Goal: Transaction & Acquisition: Purchase product/service

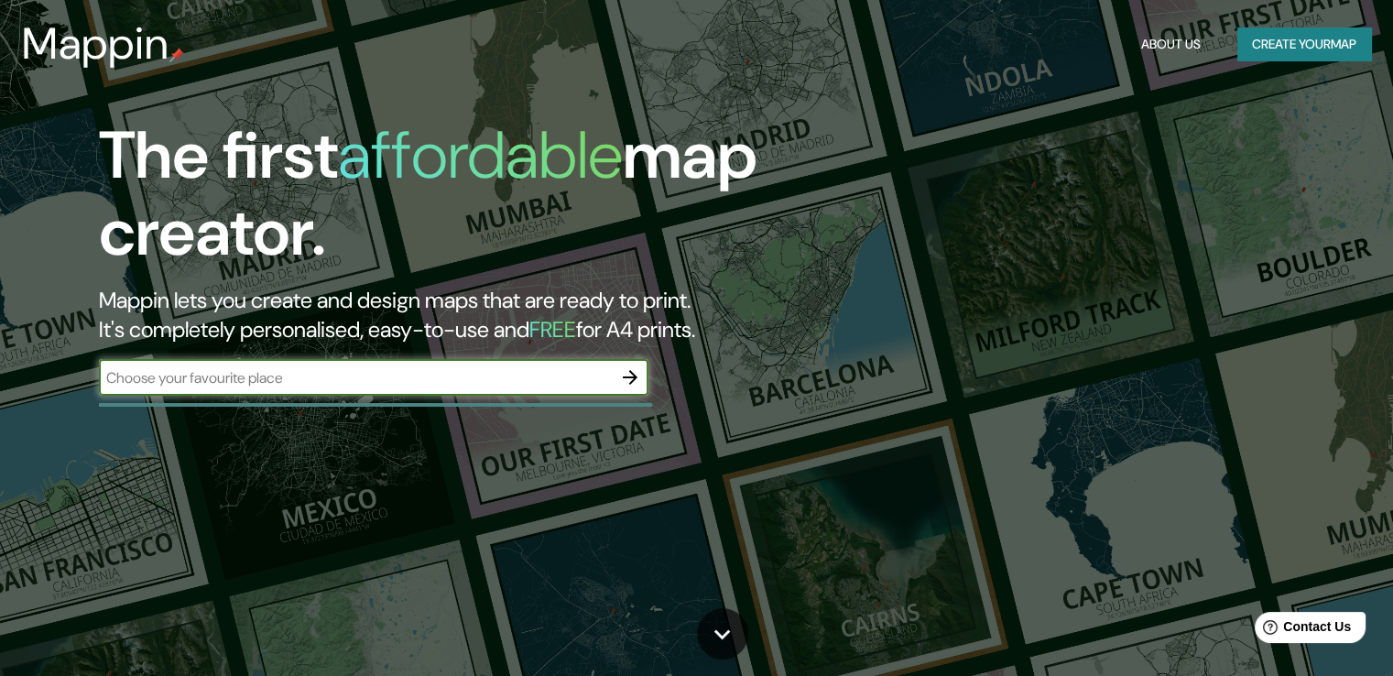
click at [364, 376] on input "text" at bounding box center [355, 377] width 513 height 21
type input "museo de la ciudad [PERSON_NAME][GEOGRAPHIC_DATA]"
click at [634, 380] on icon "button" at bounding box center [630, 377] width 22 height 22
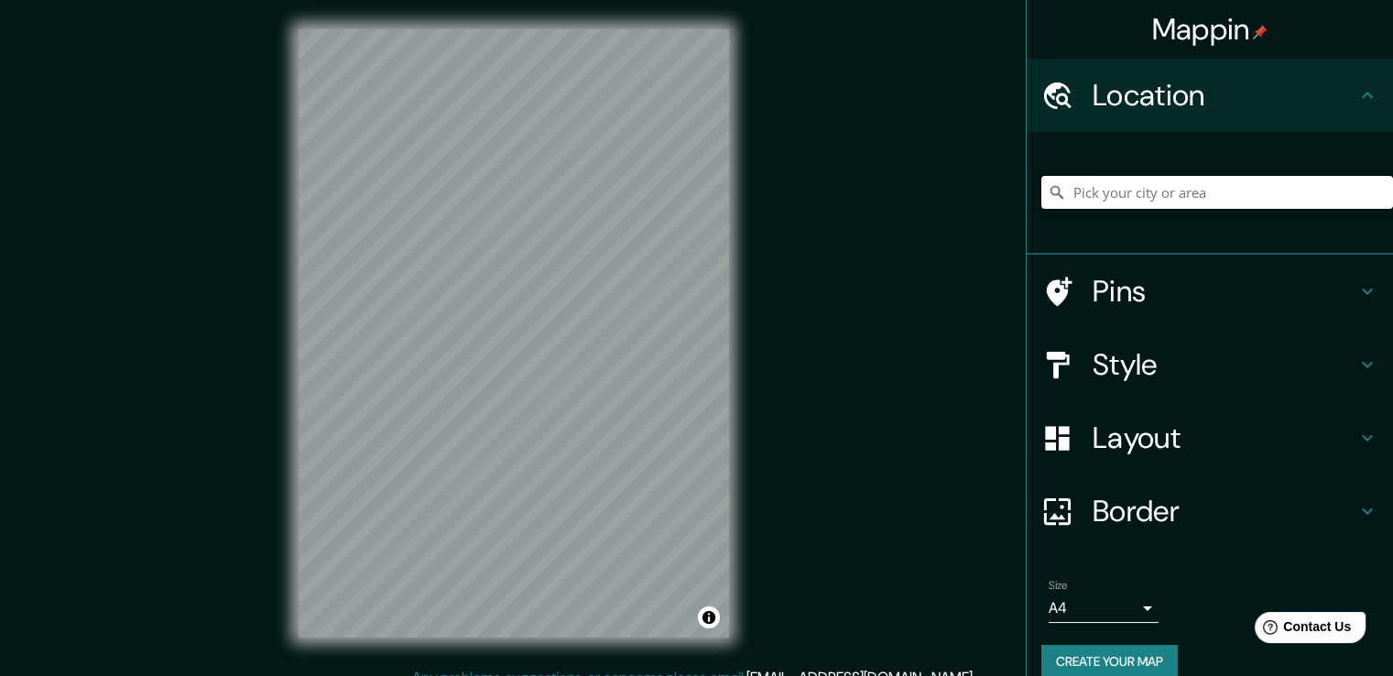
click at [1163, 185] on input "Pick your city or area" at bounding box center [1217, 192] width 352 height 33
click at [1205, 364] on h4 "Style" at bounding box center [1225, 364] width 264 height 37
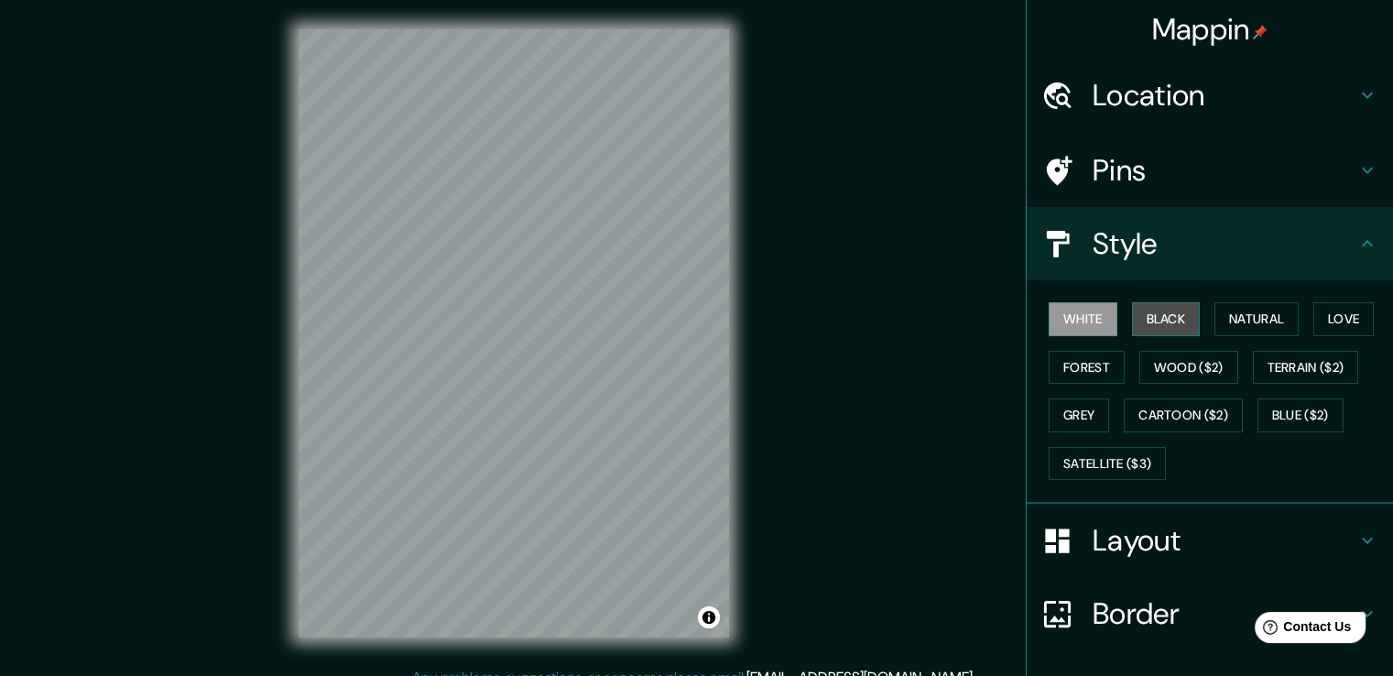
click at [1143, 314] on button "Black" at bounding box center [1166, 319] width 69 height 34
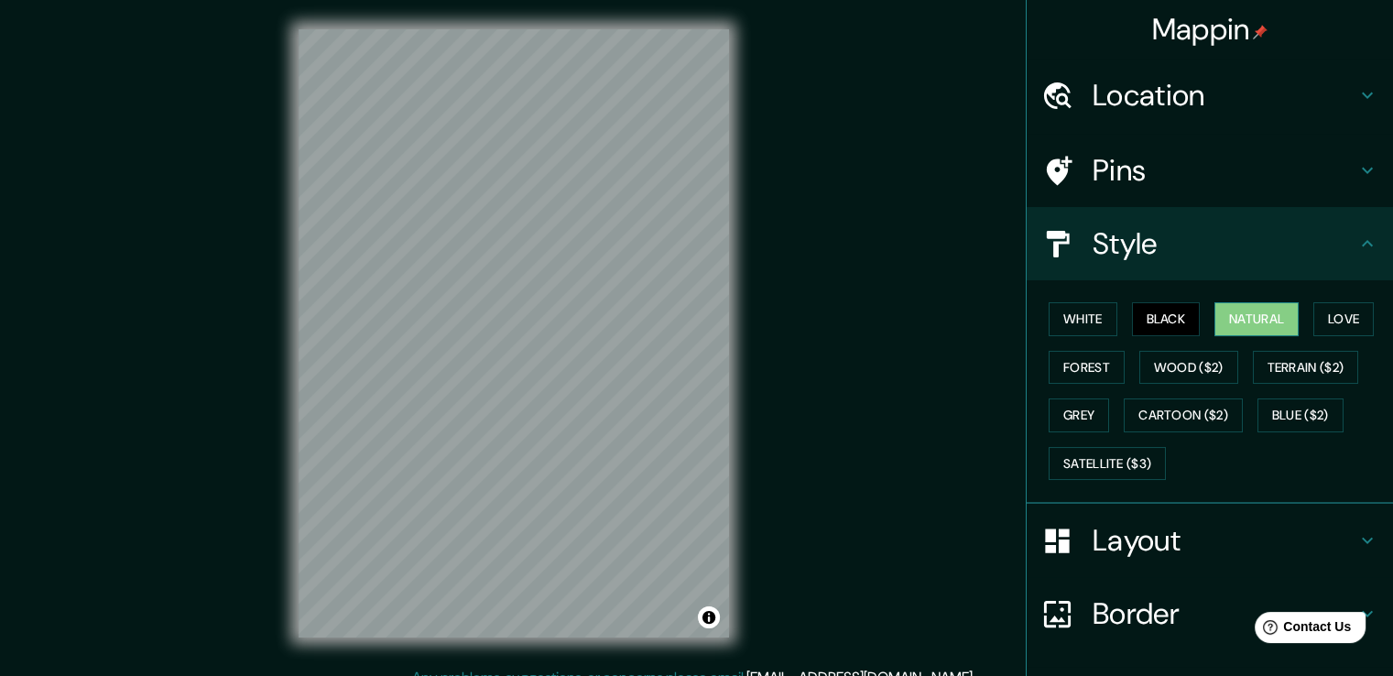
click at [1225, 320] on button "Natural" at bounding box center [1257, 319] width 84 height 34
click at [1277, 408] on button "Blue ($2)" at bounding box center [1301, 415] width 86 height 34
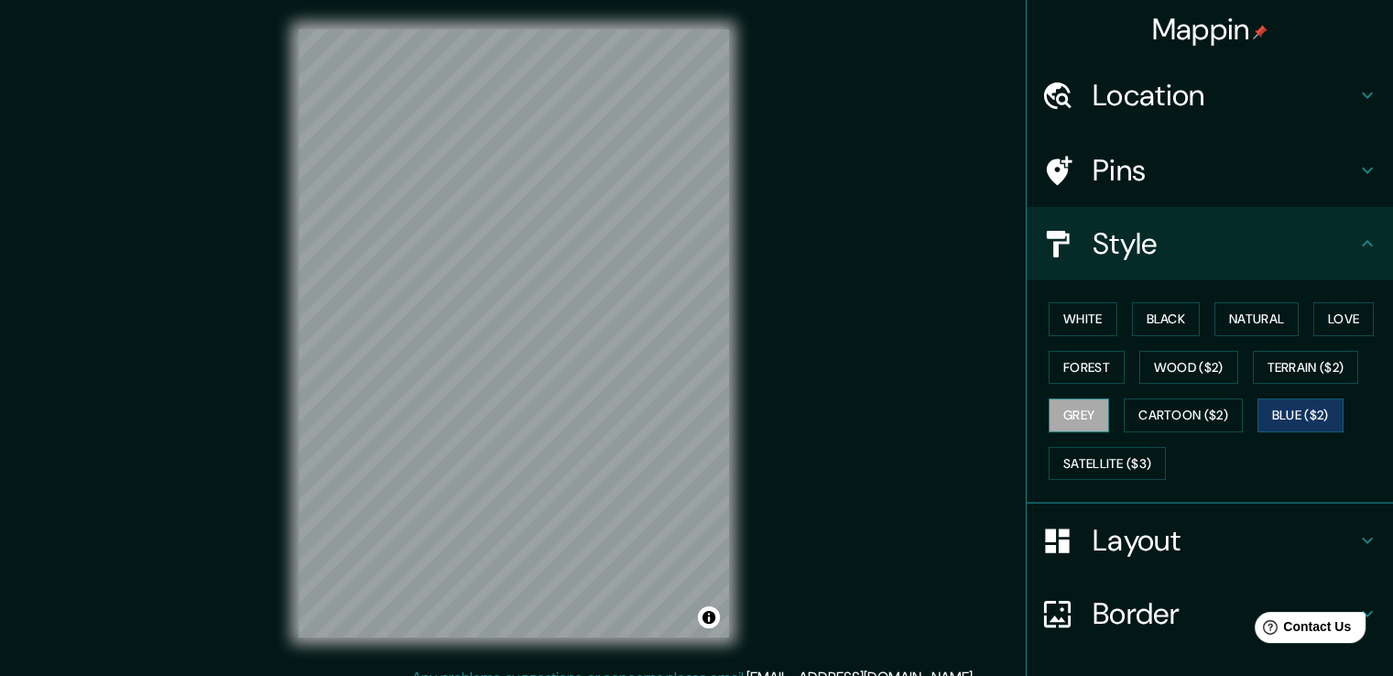
click at [1049, 411] on button "Grey" at bounding box center [1079, 415] width 60 height 34
click at [1299, 364] on button "Terrain ($2)" at bounding box center [1306, 368] width 106 height 34
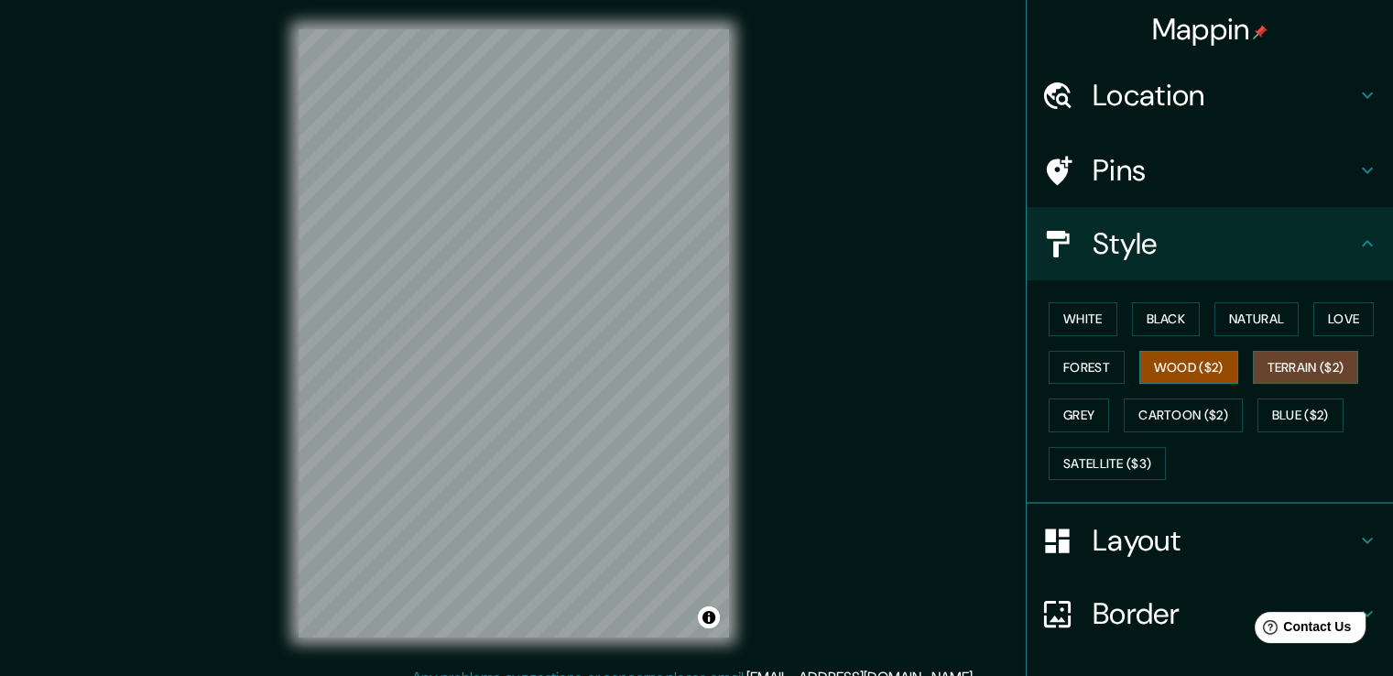
click at [1201, 365] on button "Wood ($2)" at bounding box center [1188, 368] width 99 height 34
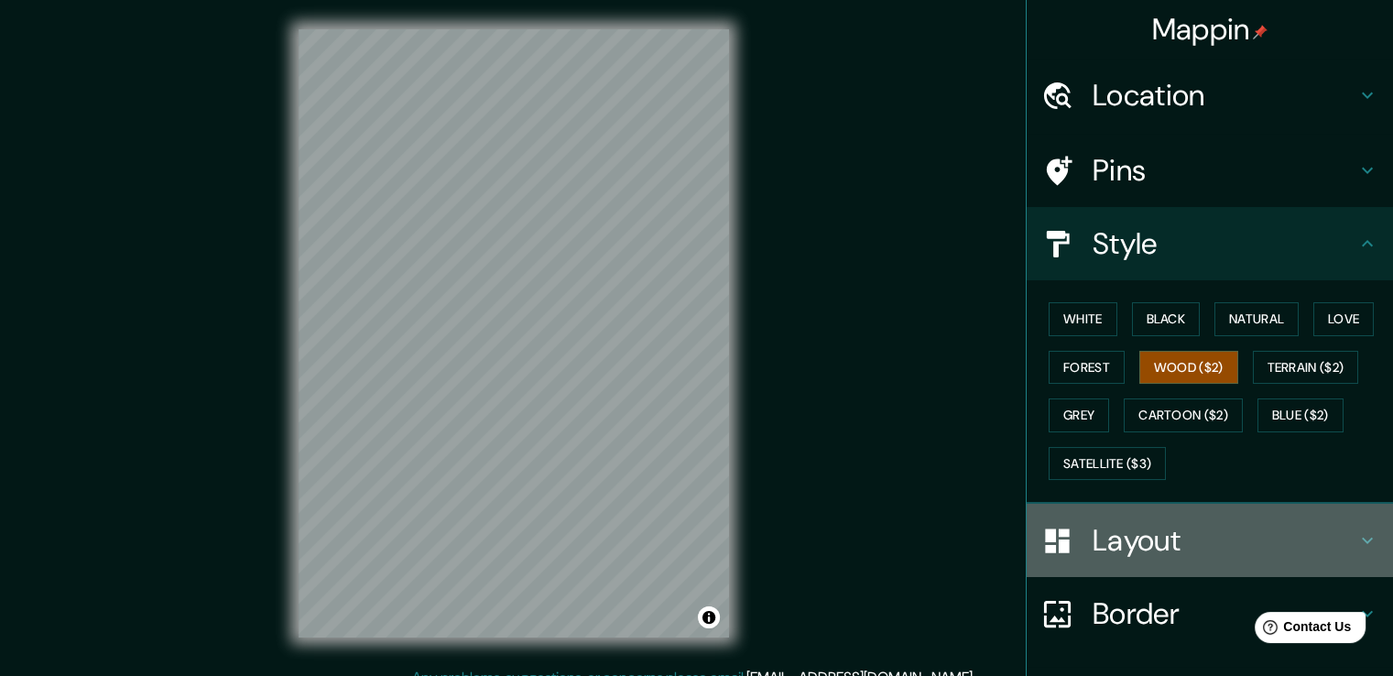
click at [1122, 506] on div "Layout" at bounding box center [1210, 540] width 366 height 73
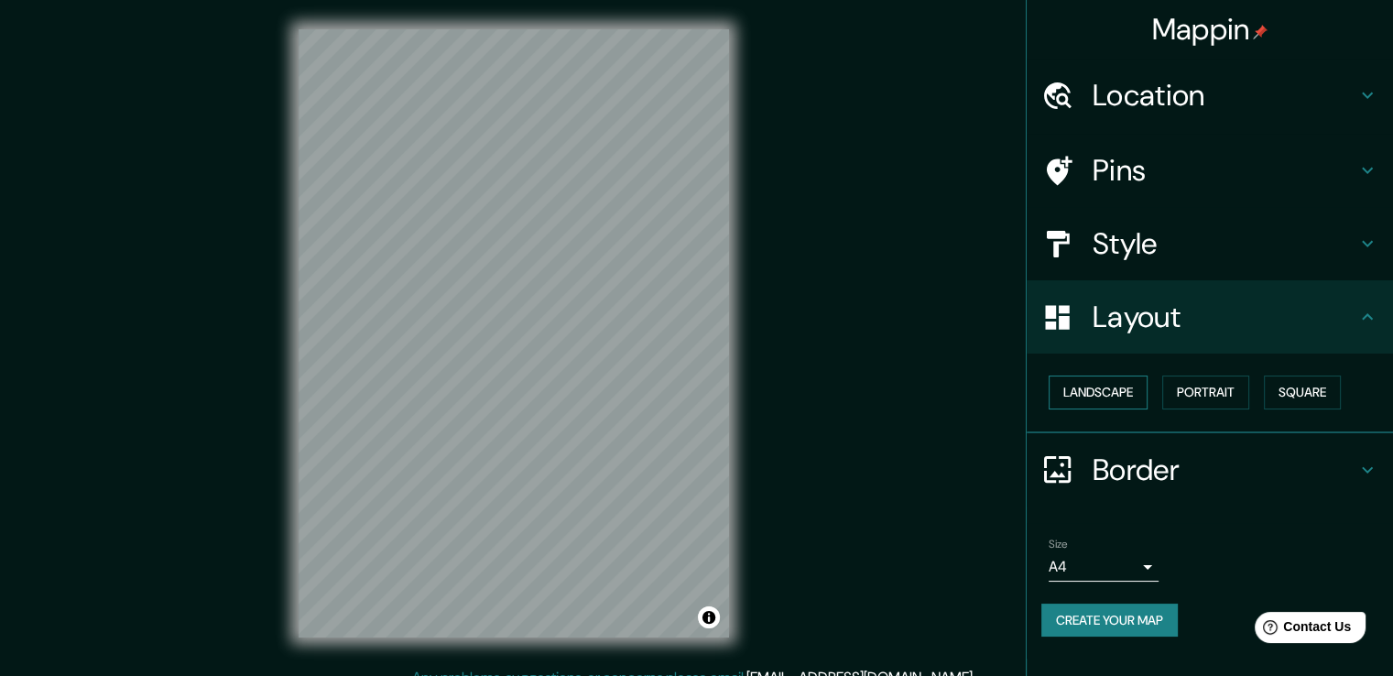
click at [1076, 386] on button "Landscape" at bounding box center [1098, 393] width 99 height 34
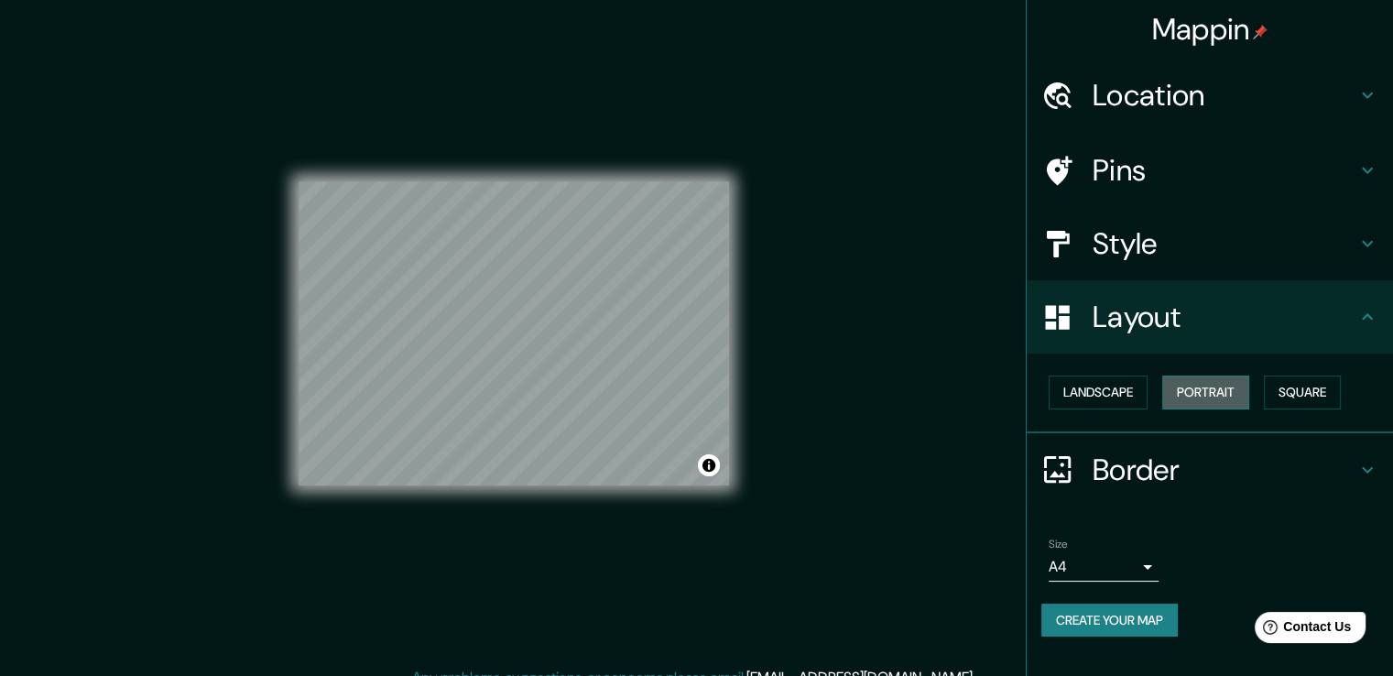
click at [1191, 389] on button "Portrait" at bounding box center [1205, 393] width 87 height 34
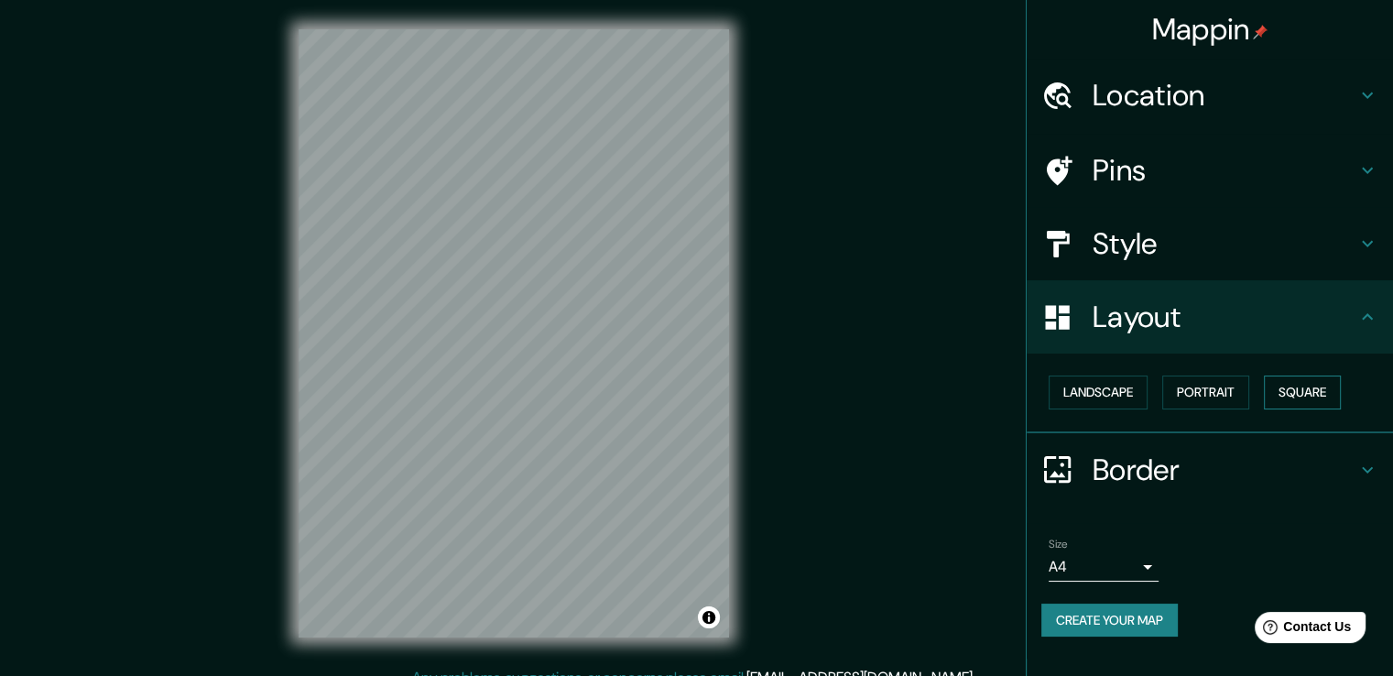
click at [1308, 391] on button "Square" at bounding box center [1302, 393] width 77 height 34
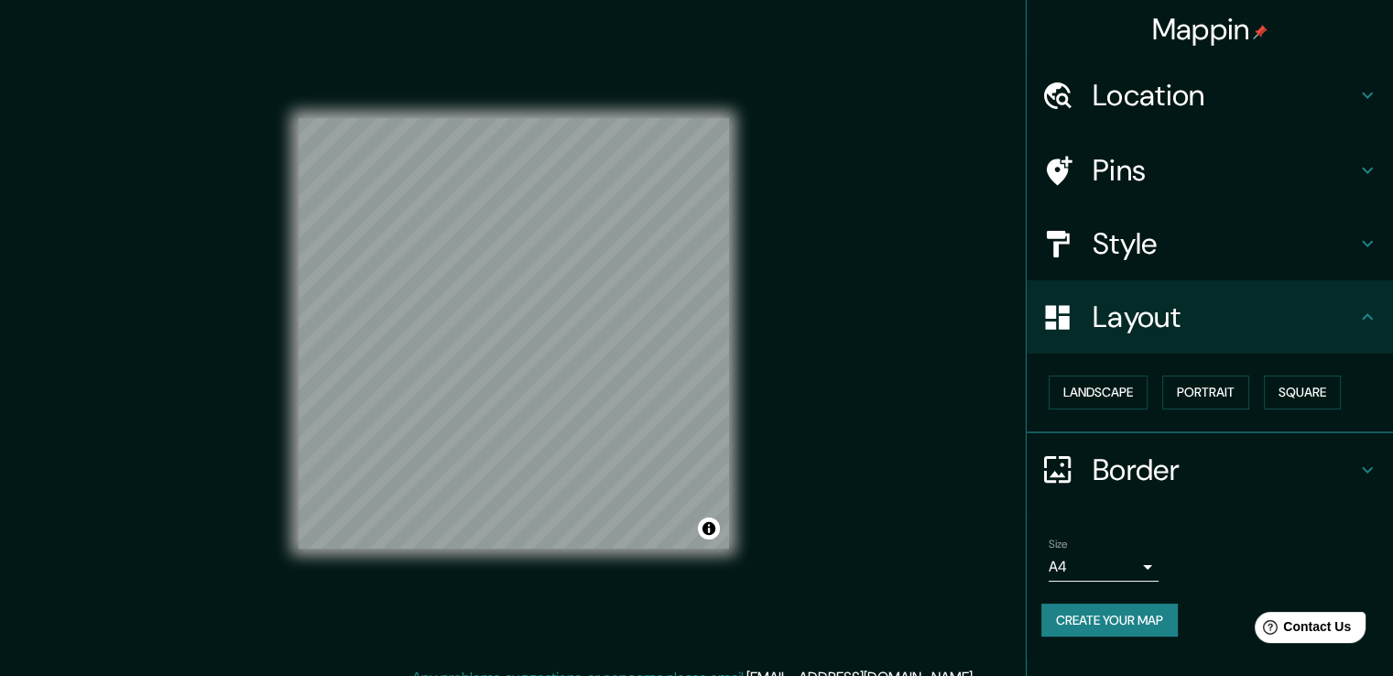
click at [1095, 249] on h4 "Style" at bounding box center [1225, 243] width 264 height 37
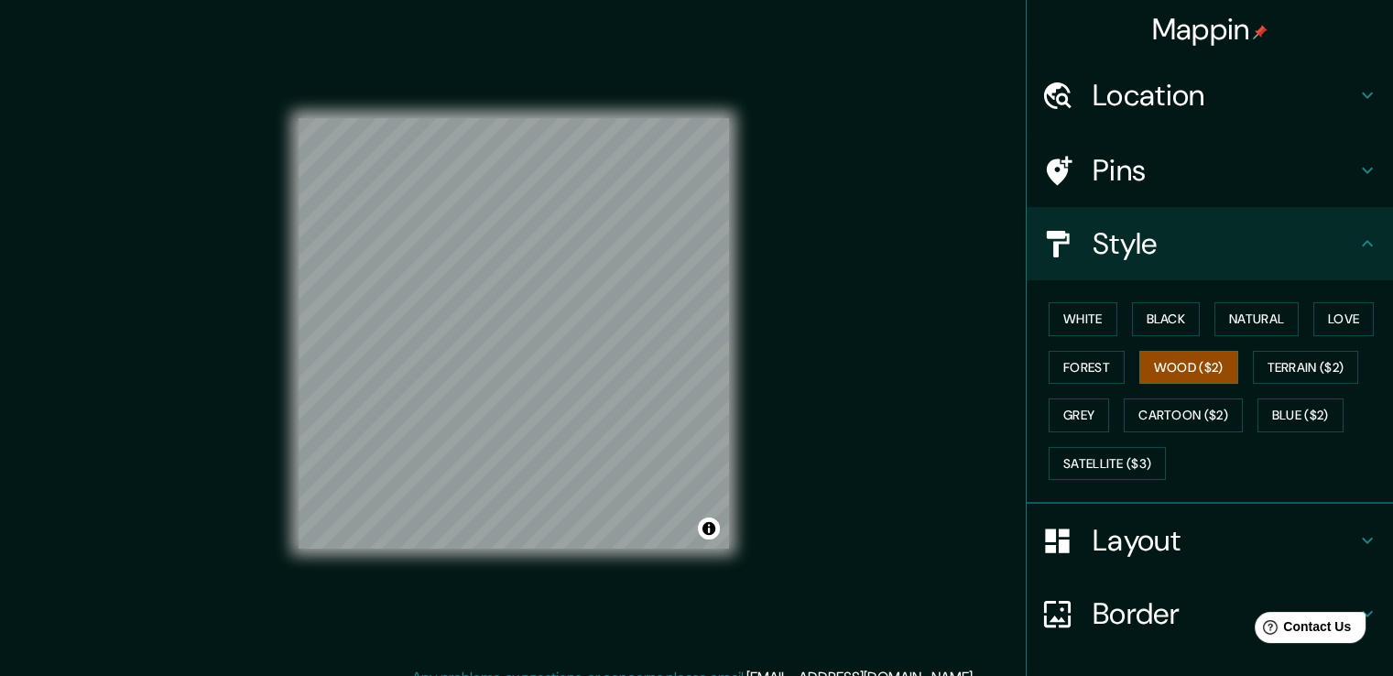
click at [1110, 166] on h4 "Pins" at bounding box center [1225, 170] width 264 height 37
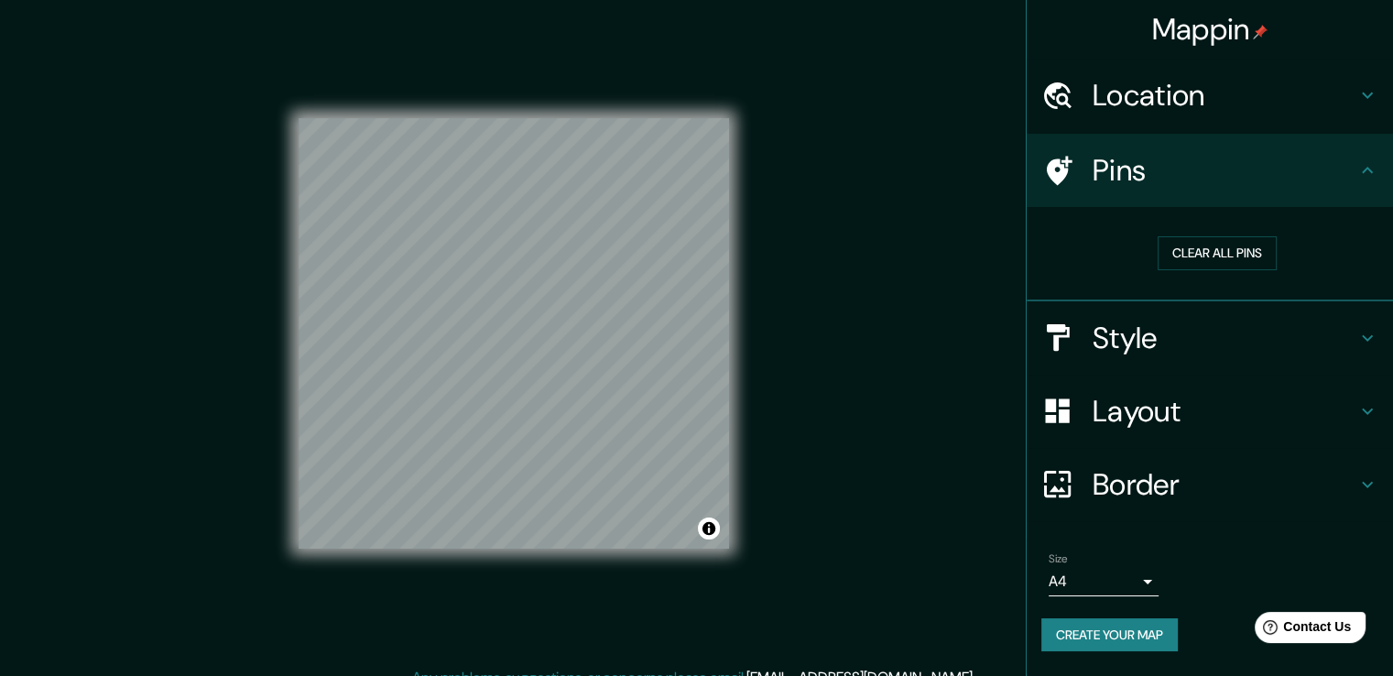
click at [1121, 95] on h4 "Location" at bounding box center [1225, 95] width 264 height 37
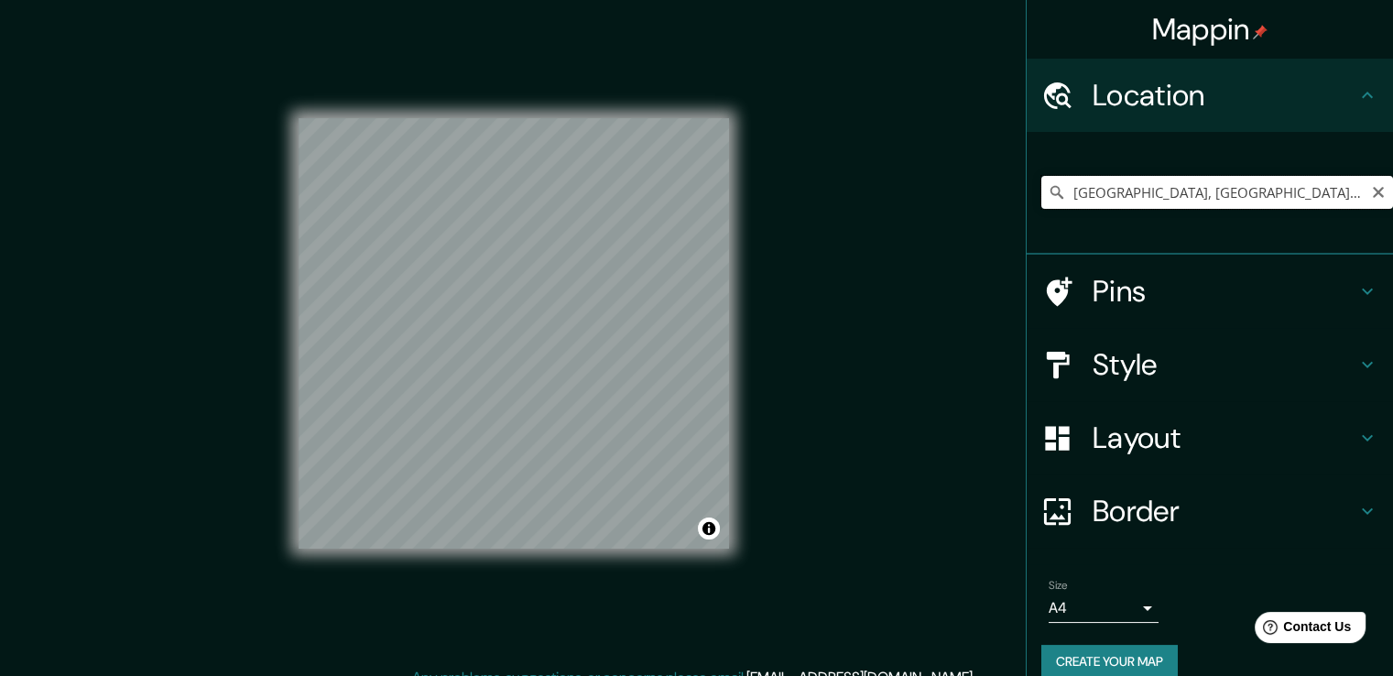
click at [1121, 191] on input "[GEOGRAPHIC_DATA], [GEOGRAPHIC_DATA], [GEOGRAPHIC_DATA]" at bounding box center [1217, 192] width 352 height 33
drag, startPoint x: 1231, startPoint y: 201, endPoint x: 1037, endPoint y: 216, distance: 194.8
click at [1041, 216] on div "[GEOGRAPHIC_DATA], [GEOGRAPHIC_DATA], [GEOGRAPHIC_DATA]" at bounding box center [1217, 193] width 352 height 92
click at [1193, 189] on input "Damm, Aschaffenburg, Baviera, Alemania" at bounding box center [1217, 192] width 352 height 33
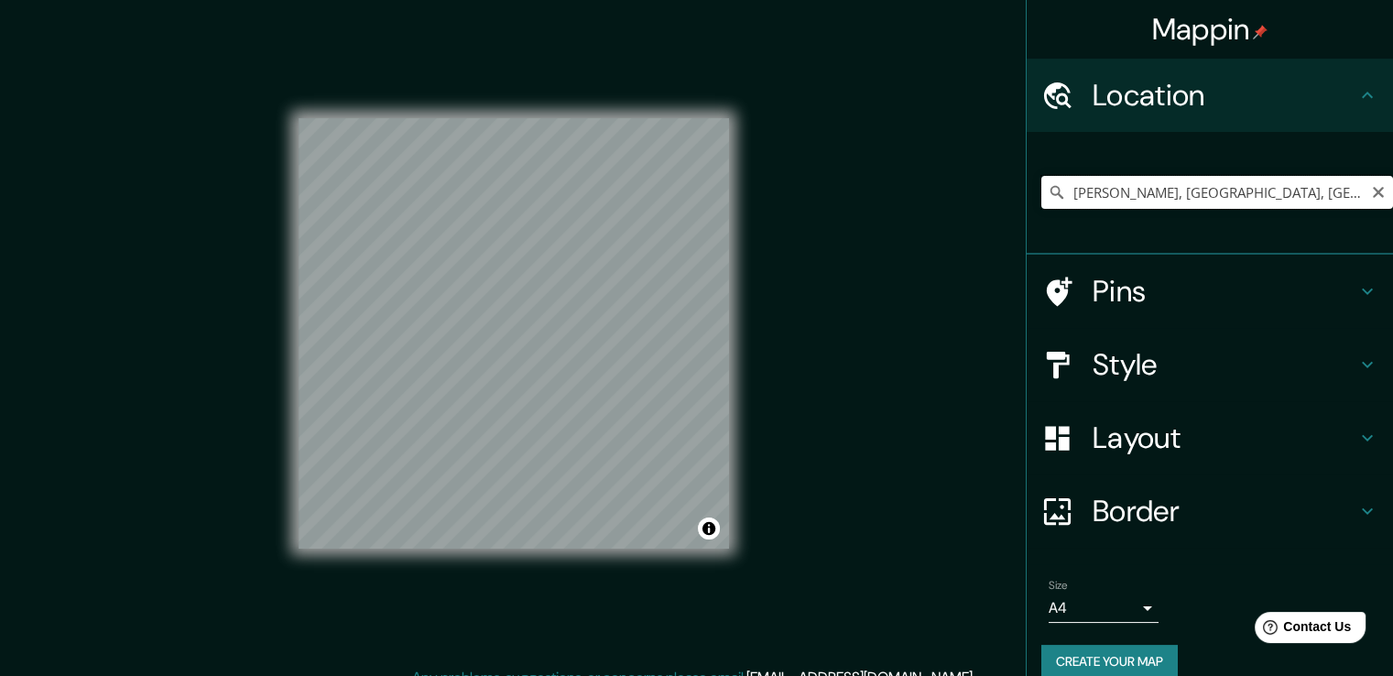
click at [1193, 189] on input "Damm, Aschaffenburg, Baviera, Alemania" at bounding box center [1217, 192] width 352 height 33
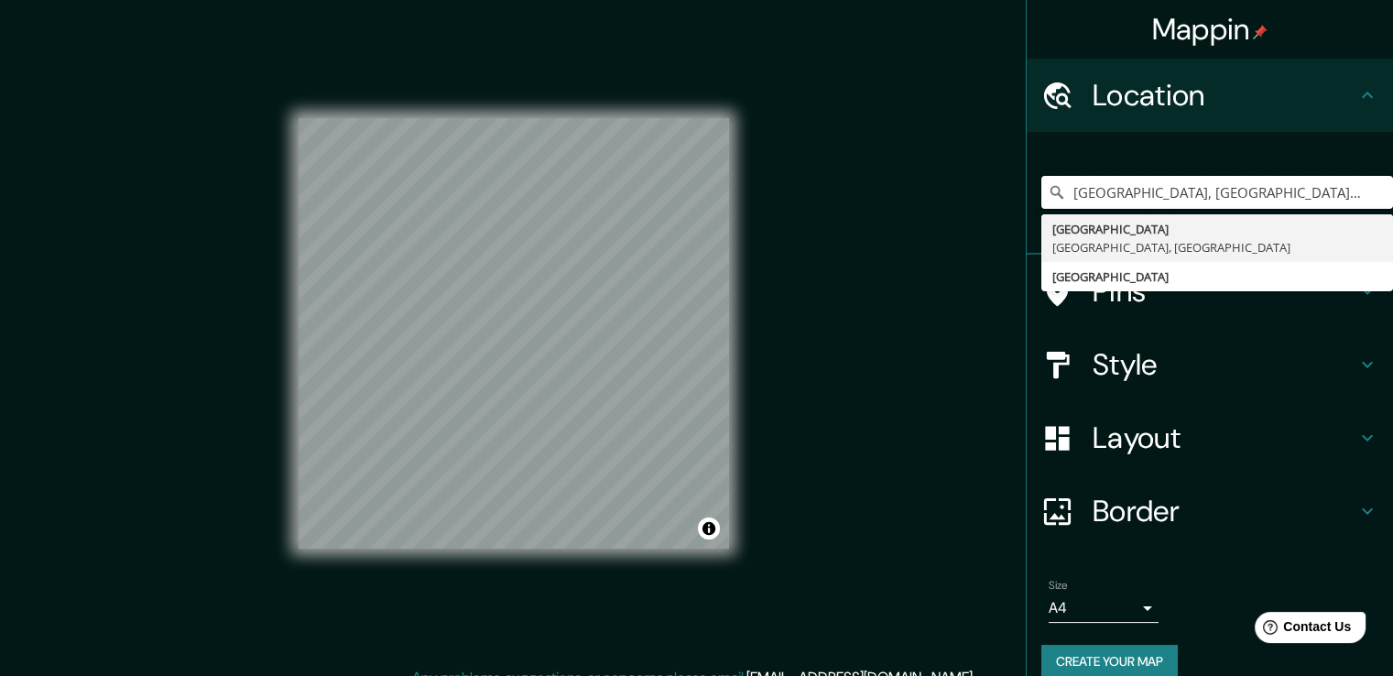
drag, startPoint x: 1224, startPoint y: 190, endPoint x: 942, endPoint y: 193, distance: 282.1
click at [948, 193] on div "Mappin Location Mérida, Yucatán, México Mérida Yucatán, México Alemania Pins St…" at bounding box center [696, 348] width 1393 height 696
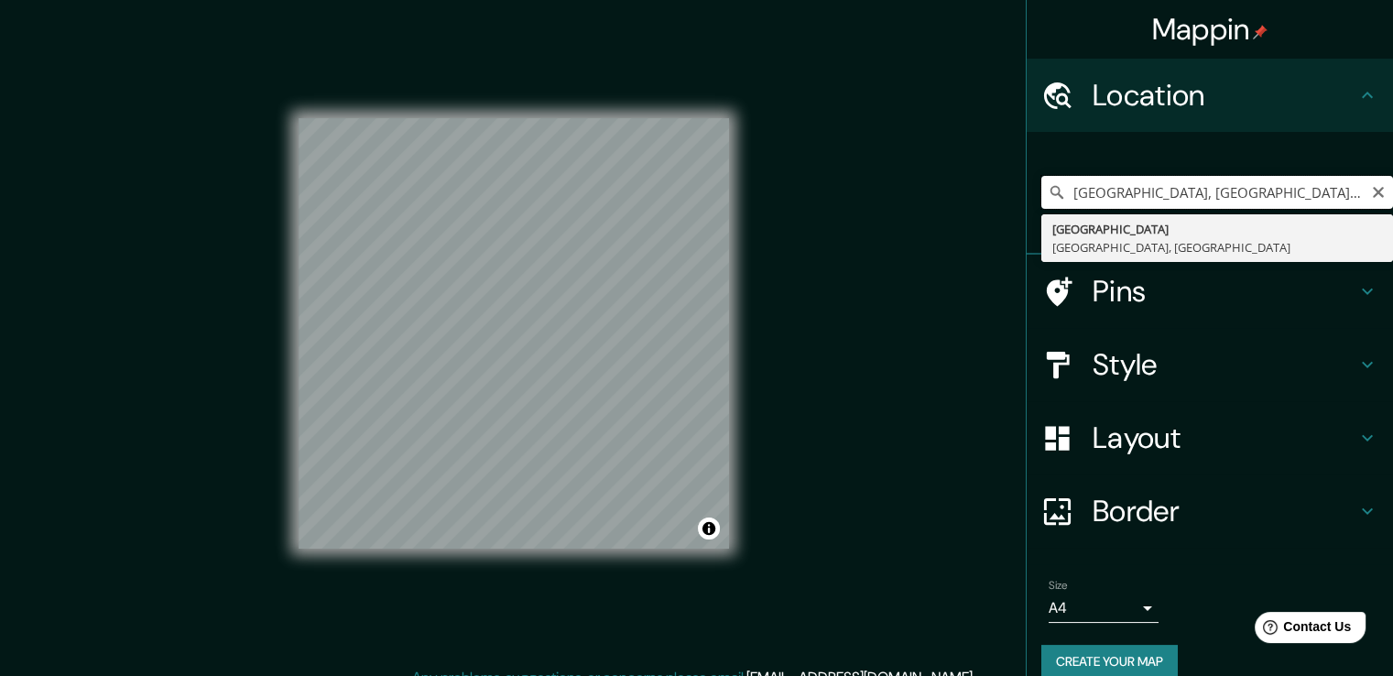
click at [1147, 195] on input "[GEOGRAPHIC_DATA], [GEOGRAPHIC_DATA], [GEOGRAPHIC_DATA]" at bounding box center [1217, 192] width 352 height 33
paste input "Calle 56 núm. 529 A. 97000, del Centro Histórico de Mérida, Yucatán"
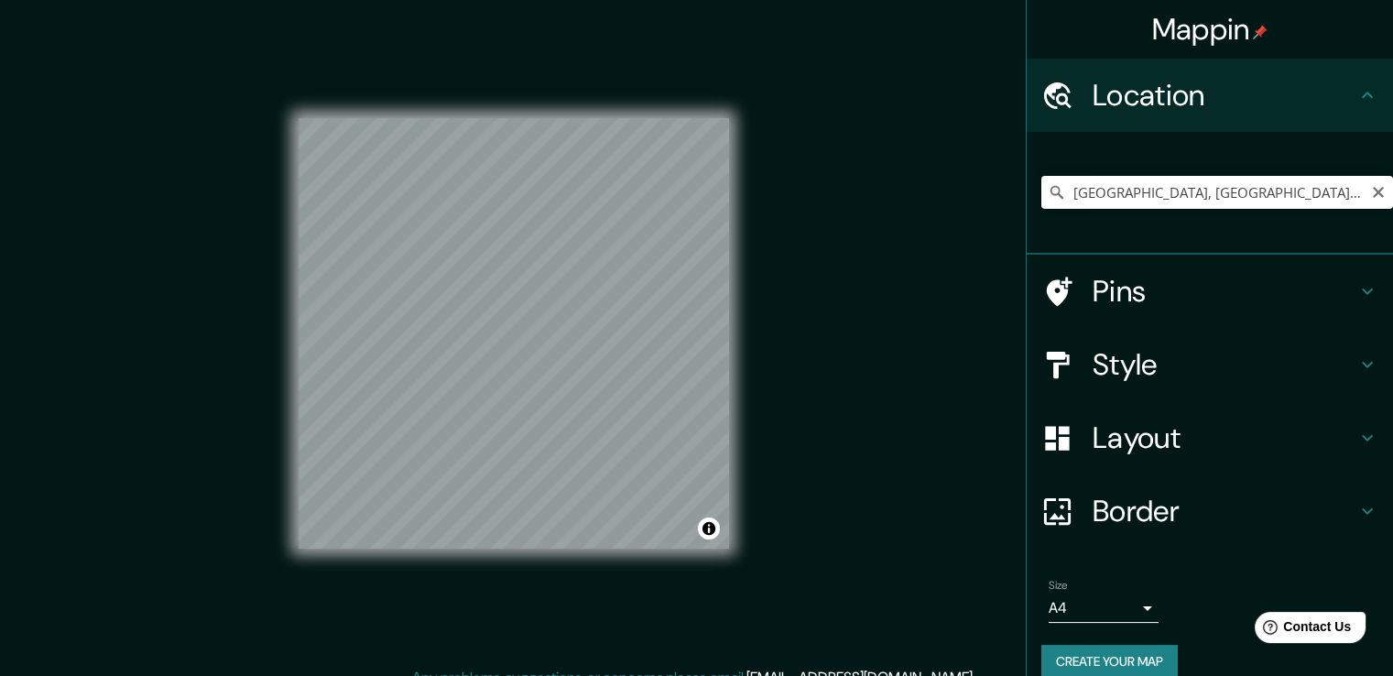
click at [1127, 191] on input "[GEOGRAPHIC_DATA], [GEOGRAPHIC_DATA], [GEOGRAPHIC_DATA]" at bounding box center [1217, 192] width 352 height 33
click at [1128, 191] on input "[GEOGRAPHIC_DATA], [GEOGRAPHIC_DATA], [GEOGRAPHIC_DATA]" at bounding box center [1217, 192] width 352 height 33
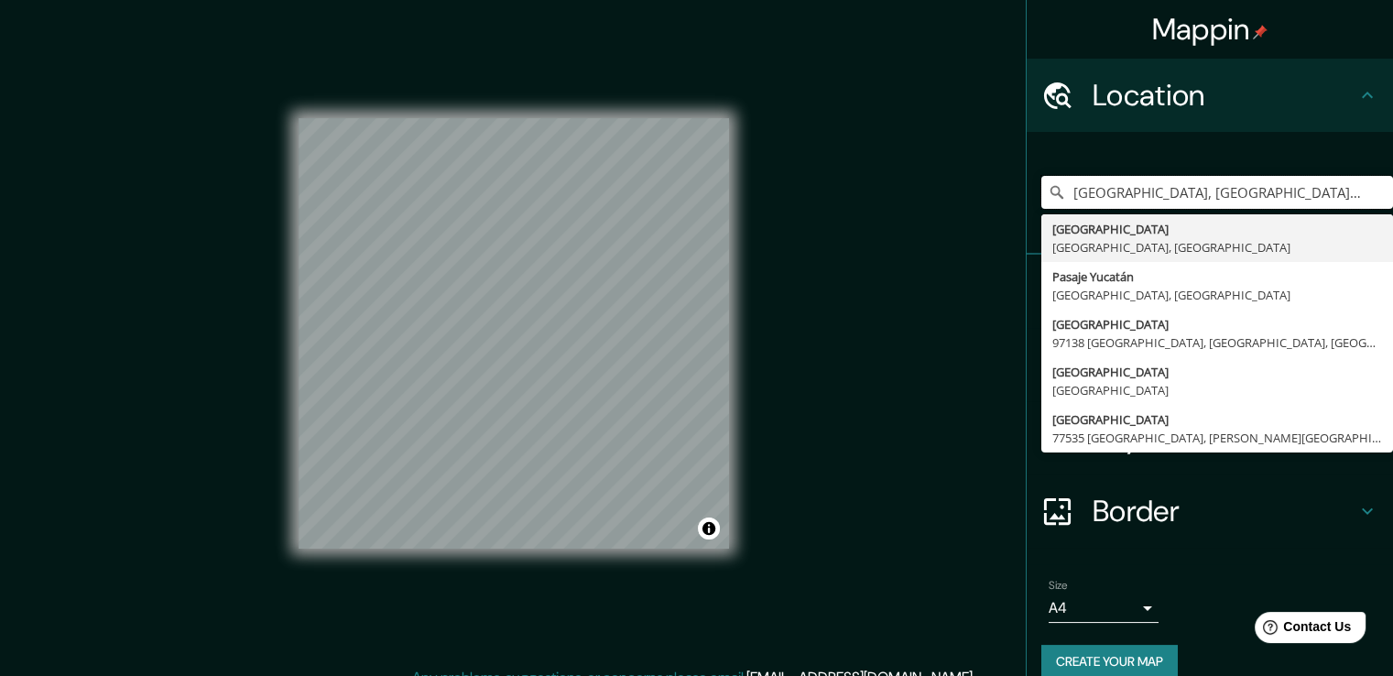
paste input "Calle 56 núm. 529 A. 97000, del Centro Histórico de Mérida, Yucatán"
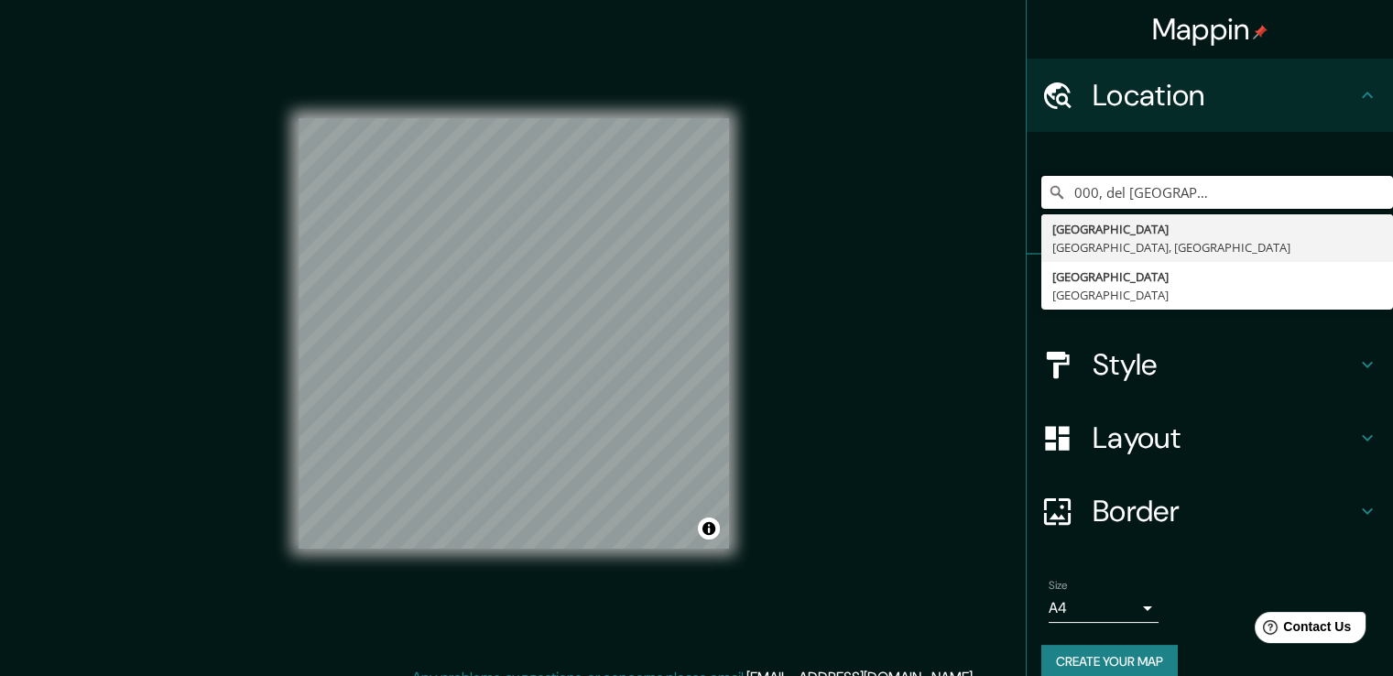
type input "[GEOGRAPHIC_DATA], [GEOGRAPHIC_DATA], [GEOGRAPHIC_DATA]"
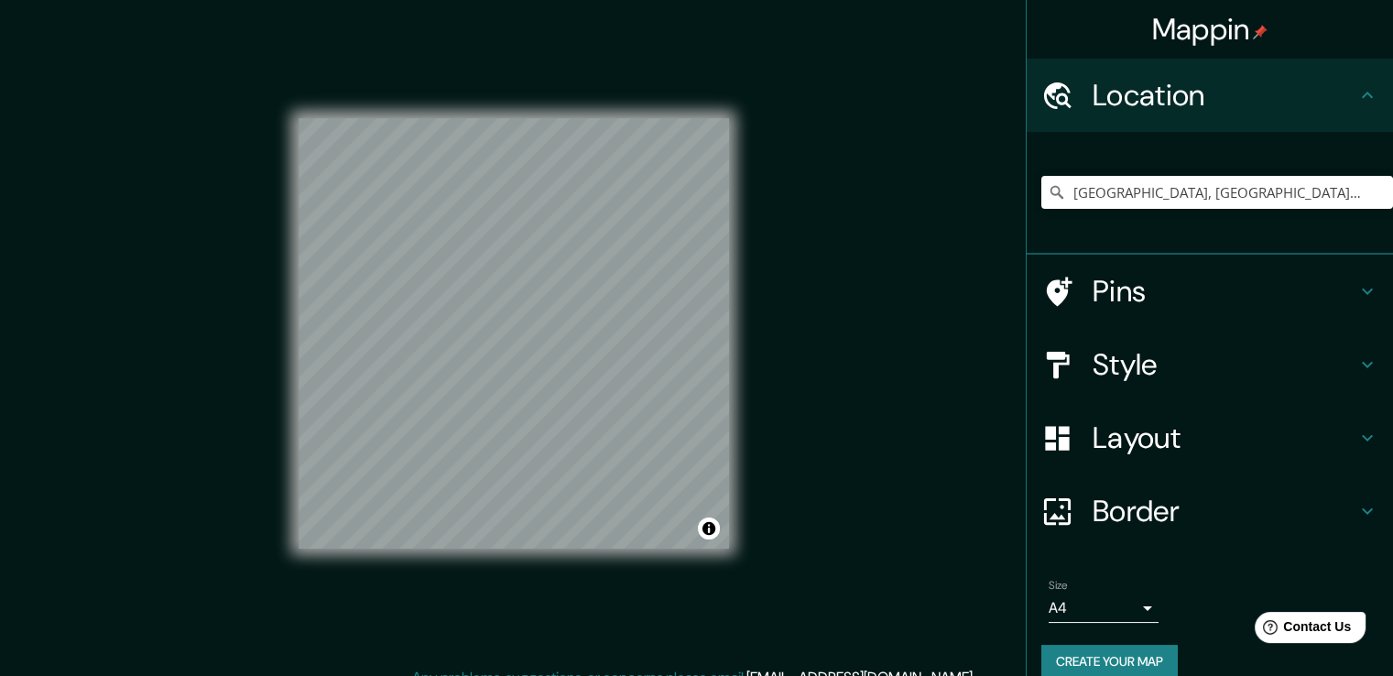
click at [1151, 300] on h4 "Pins" at bounding box center [1225, 291] width 264 height 37
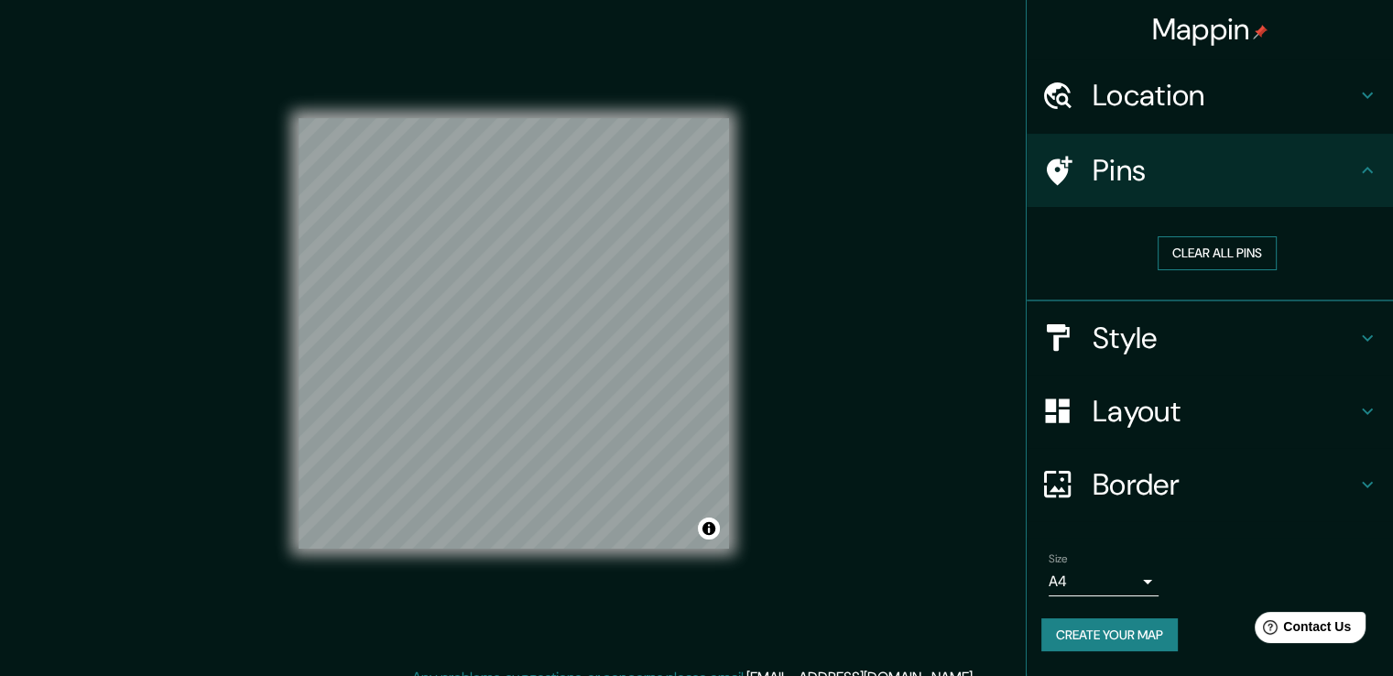
click at [1202, 260] on button "Clear all pins" at bounding box center [1217, 253] width 119 height 34
click at [1202, 245] on button "Clear all pins" at bounding box center [1217, 253] width 119 height 34
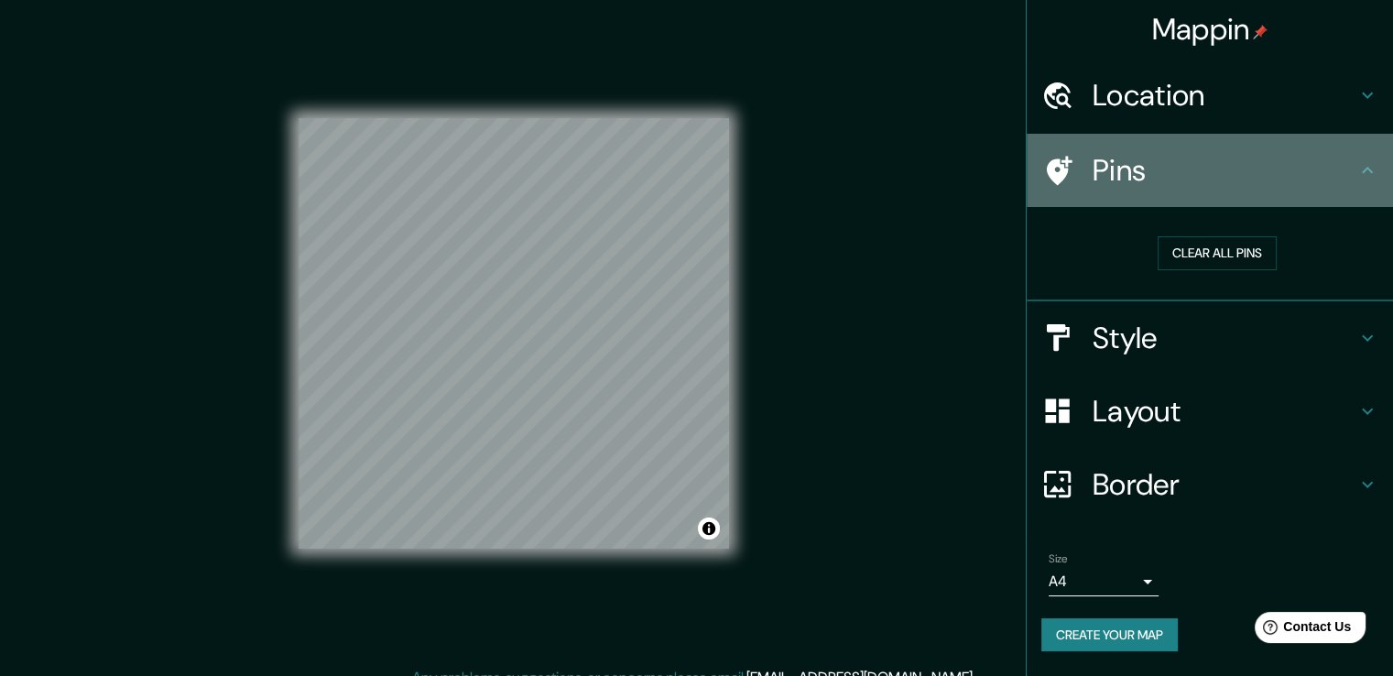
click at [1106, 183] on h4 "Pins" at bounding box center [1225, 170] width 264 height 37
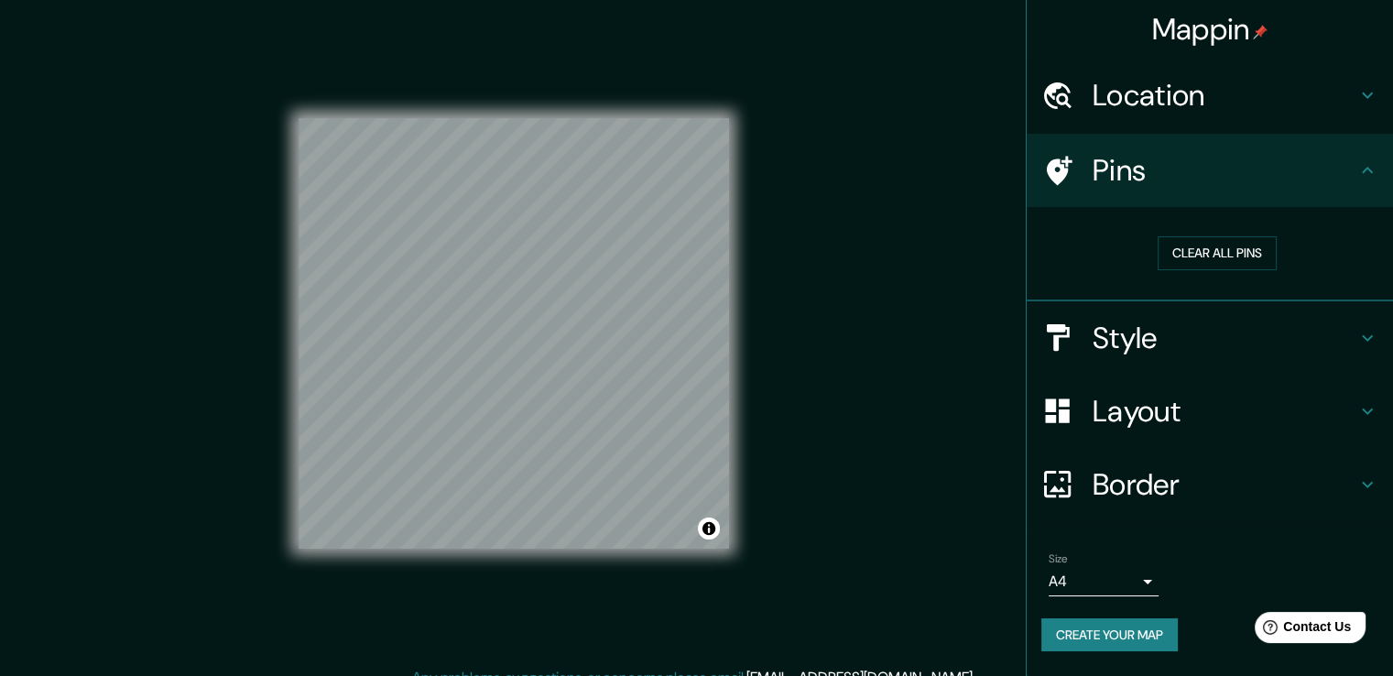
click at [1149, 98] on h4 "Location" at bounding box center [1225, 95] width 264 height 37
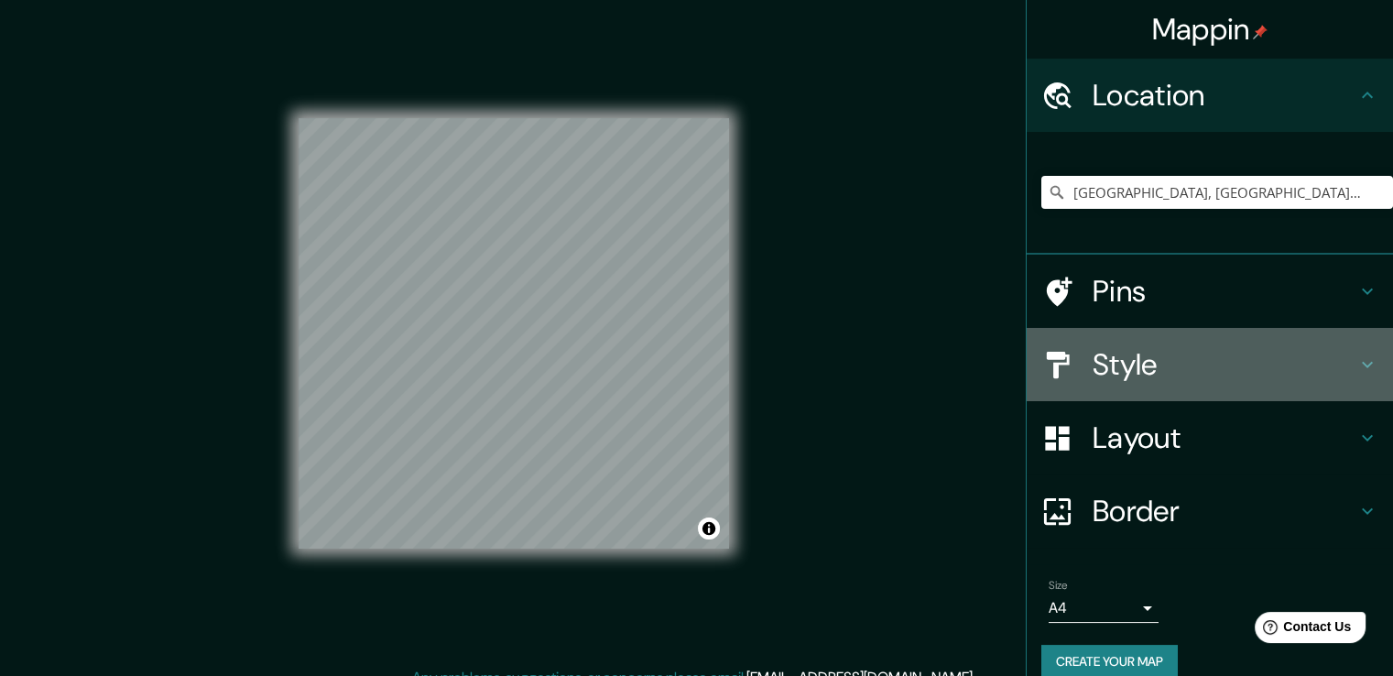
click at [1105, 369] on h4 "Style" at bounding box center [1225, 364] width 264 height 37
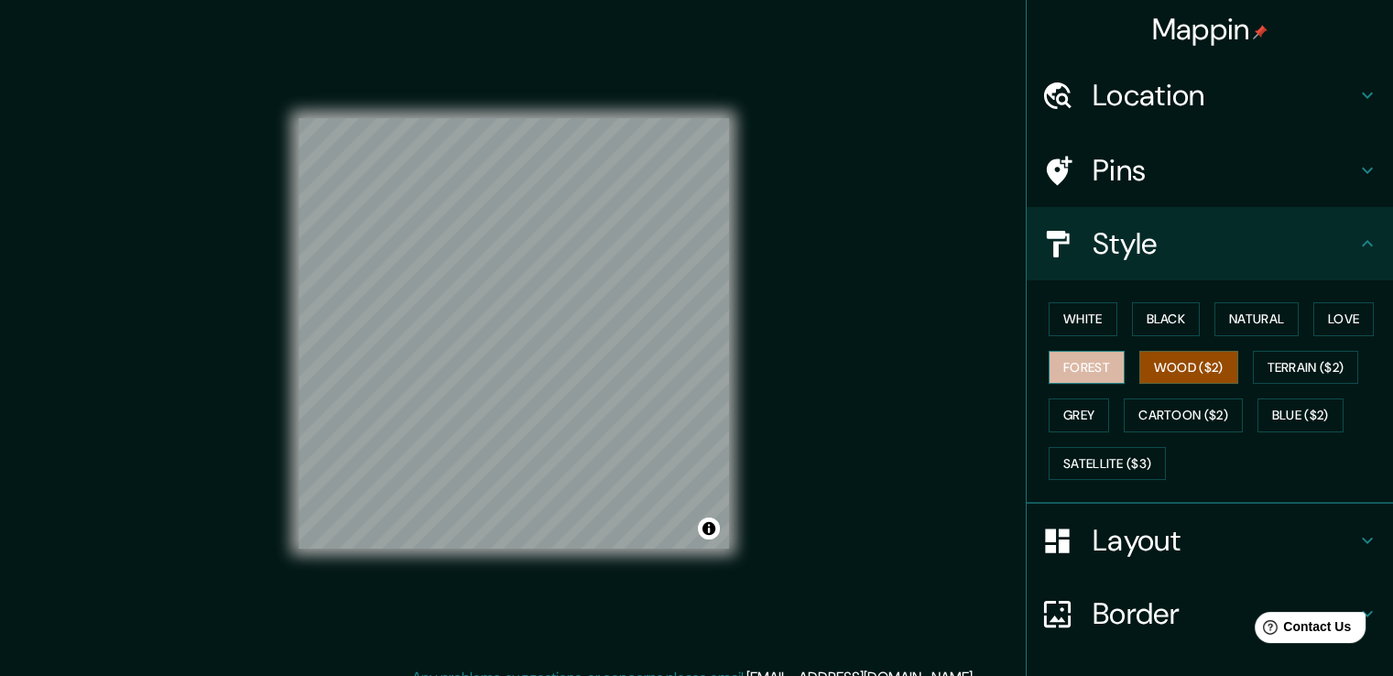
click at [1083, 354] on button "Forest" at bounding box center [1087, 368] width 76 height 34
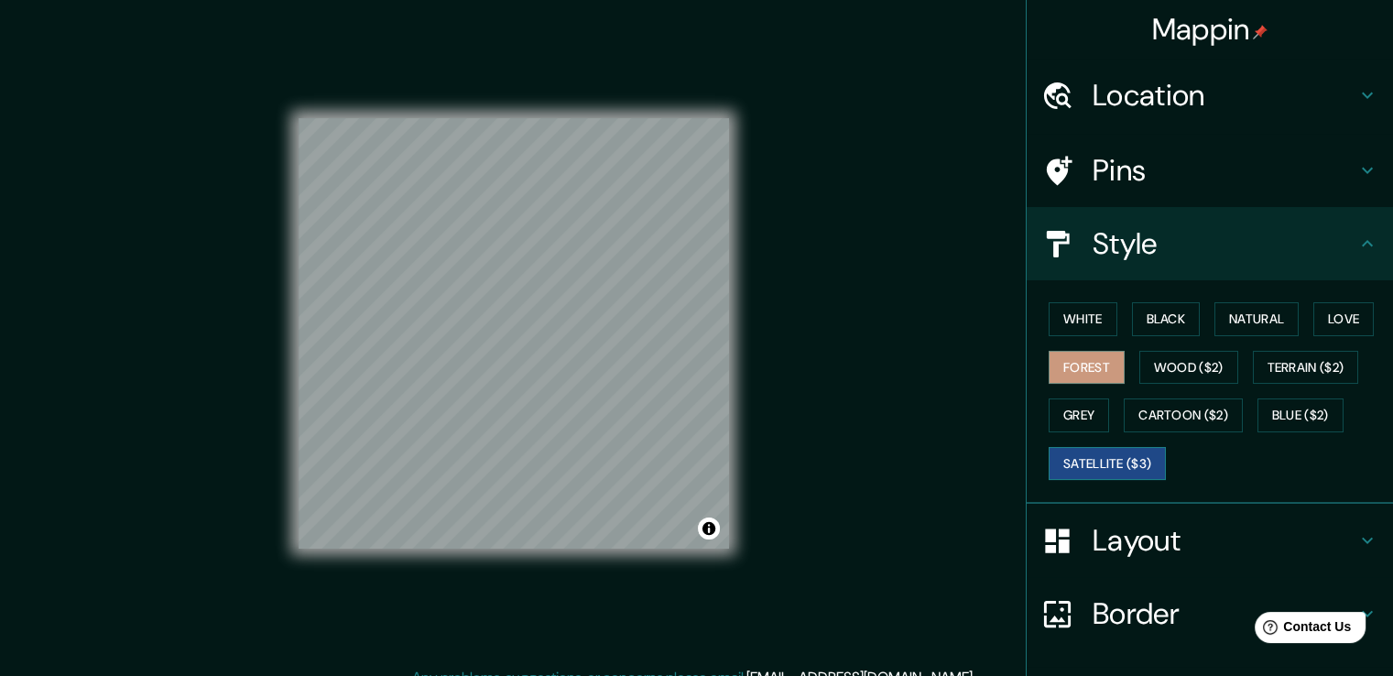
click at [1113, 456] on button "Satellite ($3)" at bounding box center [1107, 464] width 117 height 34
click at [1302, 423] on button "Blue ($2)" at bounding box center [1301, 415] width 86 height 34
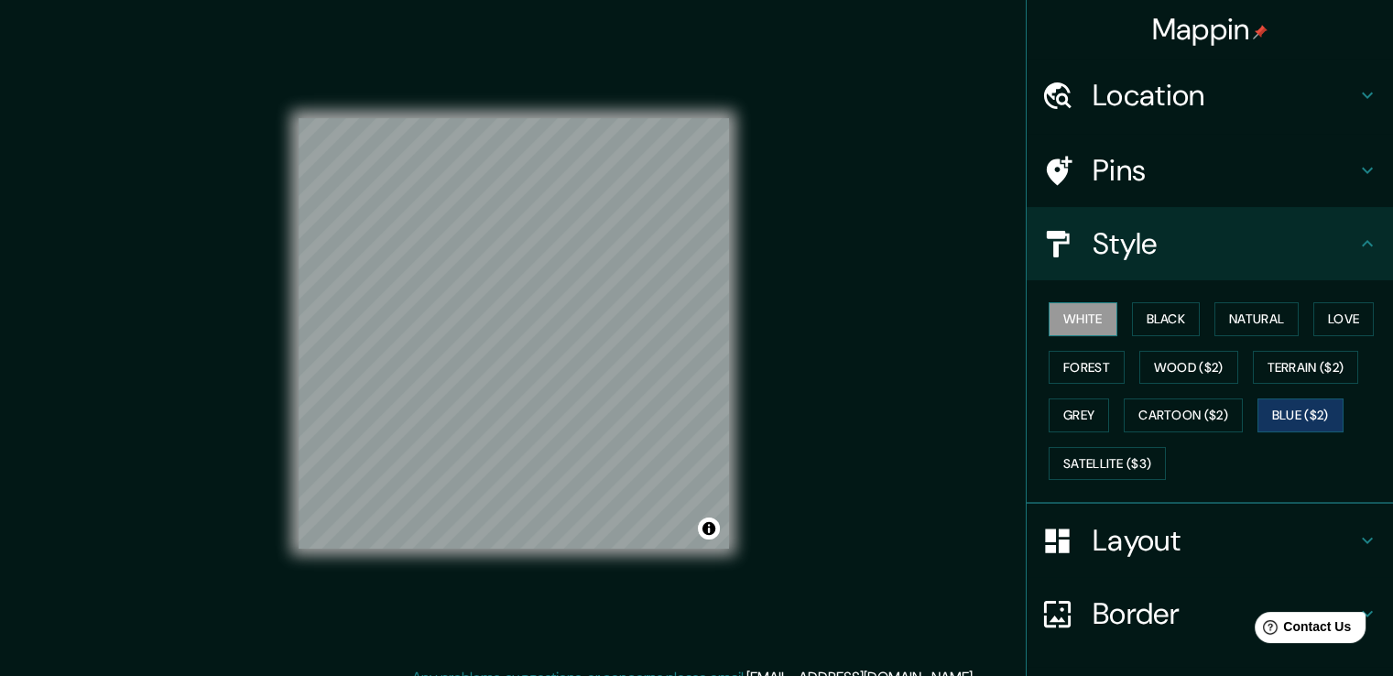
click at [1073, 317] on button "White" at bounding box center [1083, 319] width 69 height 34
click at [1175, 420] on button "Cartoon ($2)" at bounding box center [1183, 415] width 119 height 34
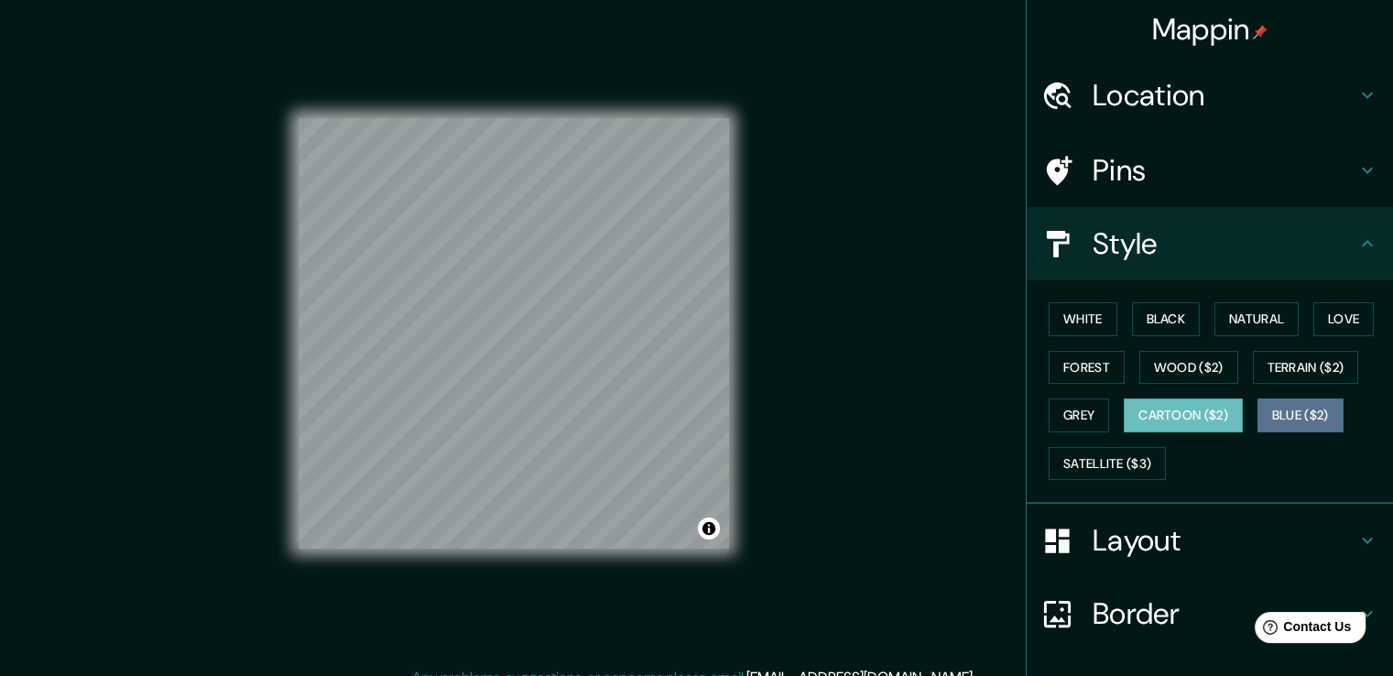
click at [1285, 403] on button "Blue ($2)" at bounding box center [1301, 415] width 86 height 34
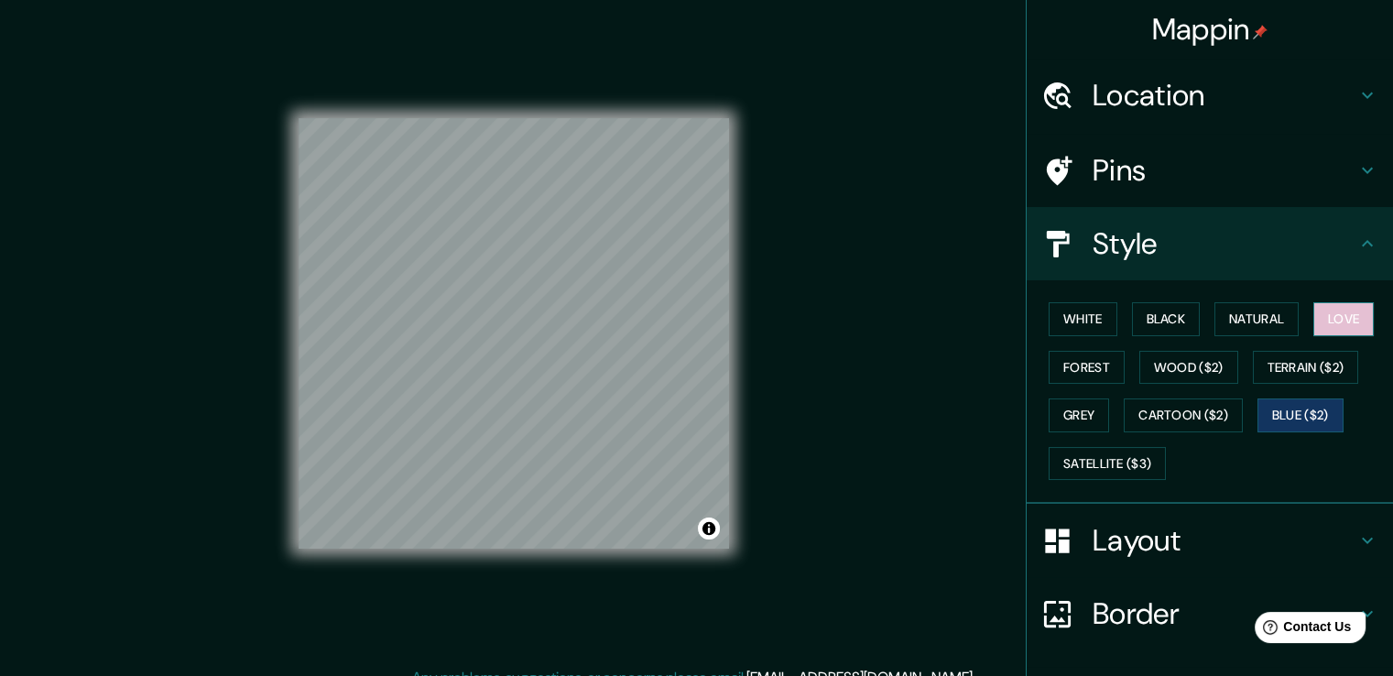
click at [1337, 310] on button "Love" at bounding box center [1343, 319] width 60 height 34
click at [1142, 163] on h4 "Pins" at bounding box center [1225, 170] width 264 height 37
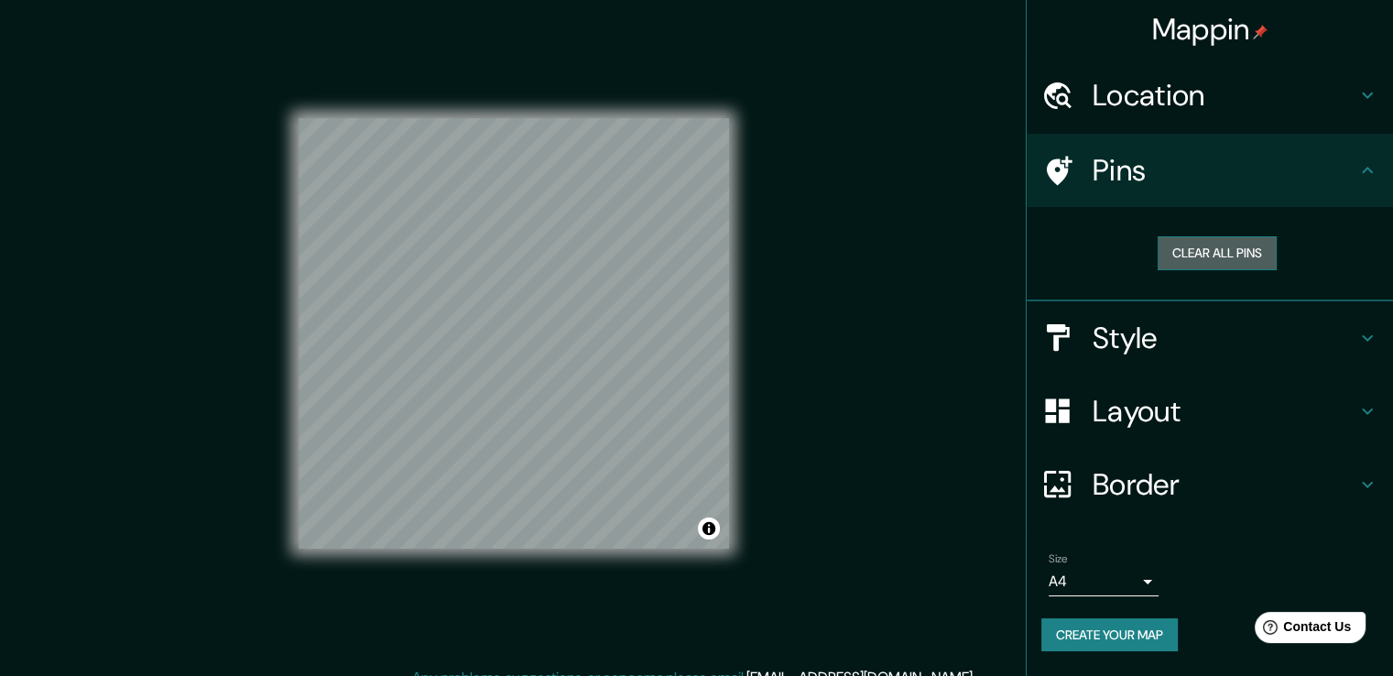
click at [1207, 261] on button "Clear all pins" at bounding box center [1217, 253] width 119 height 34
click at [1187, 164] on h4 "Pins" at bounding box center [1225, 170] width 264 height 37
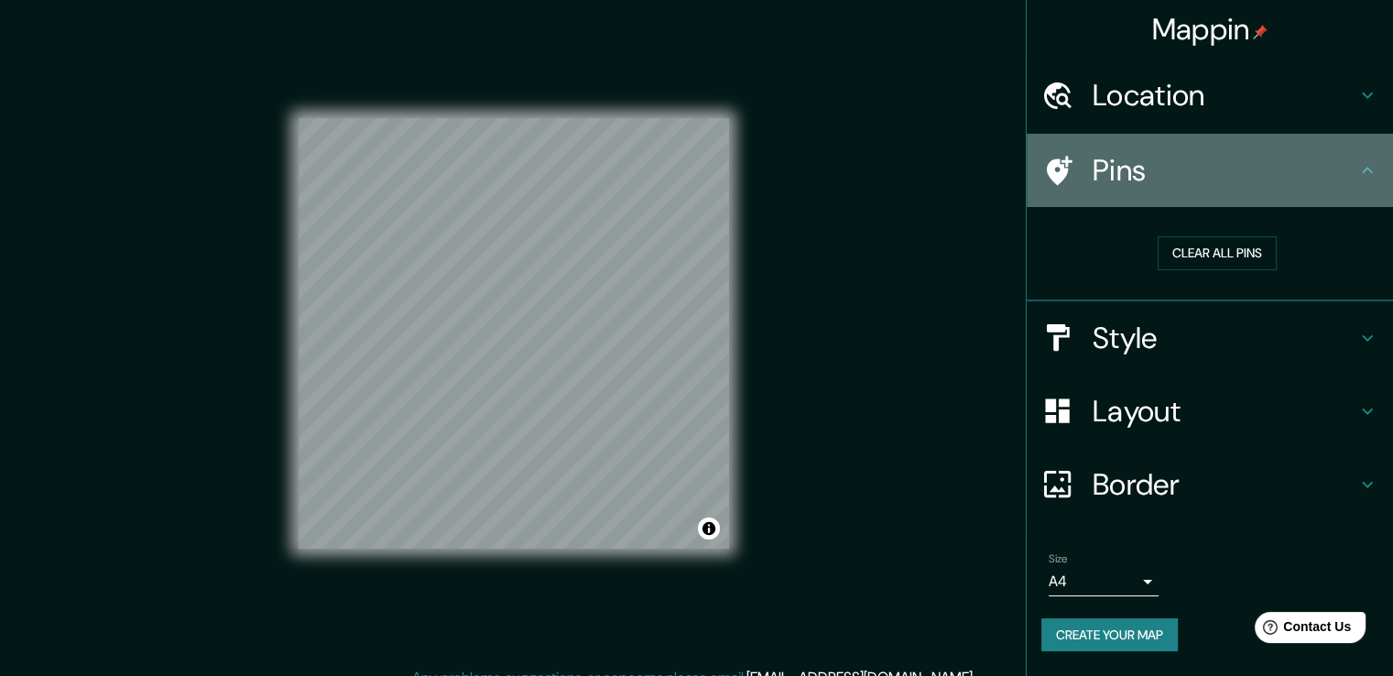
click at [1066, 155] on icon at bounding box center [1057, 171] width 32 height 32
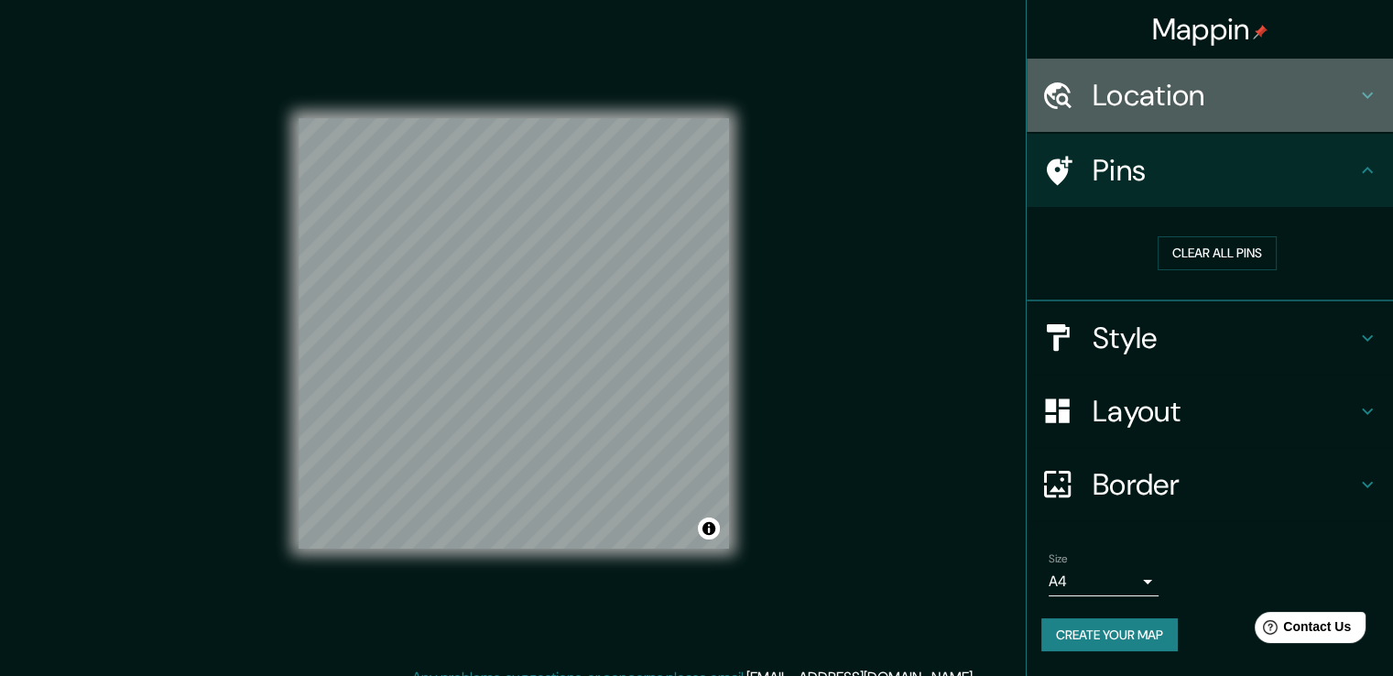
click at [1121, 112] on h4 "Location" at bounding box center [1225, 95] width 264 height 37
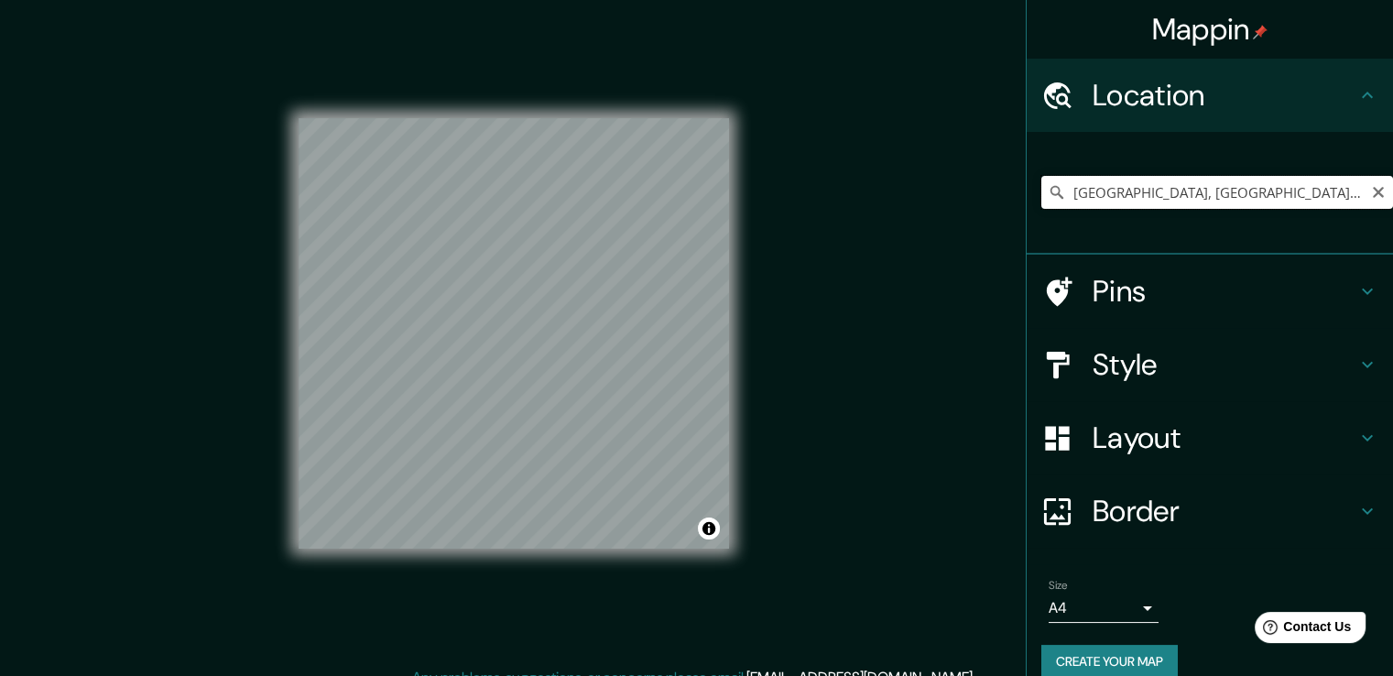
click at [1188, 191] on input "[GEOGRAPHIC_DATA], [GEOGRAPHIC_DATA], [GEOGRAPHIC_DATA]" at bounding box center [1217, 192] width 352 height 33
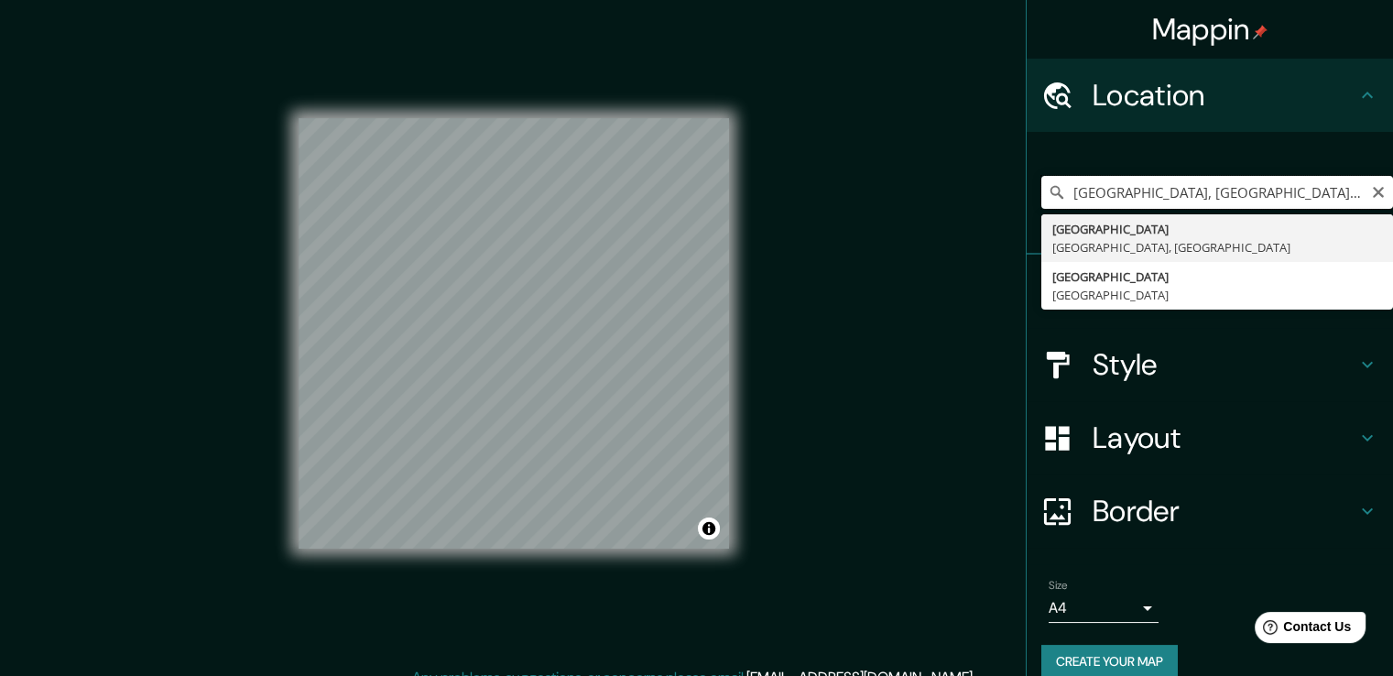
click at [1237, 191] on input "[GEOGRAPHIC_DATA], [GEOGRAPHIC_DATA], [GEOGRAPHIC_DATA]" at bounding box center [1217, 192] width 352 height 33
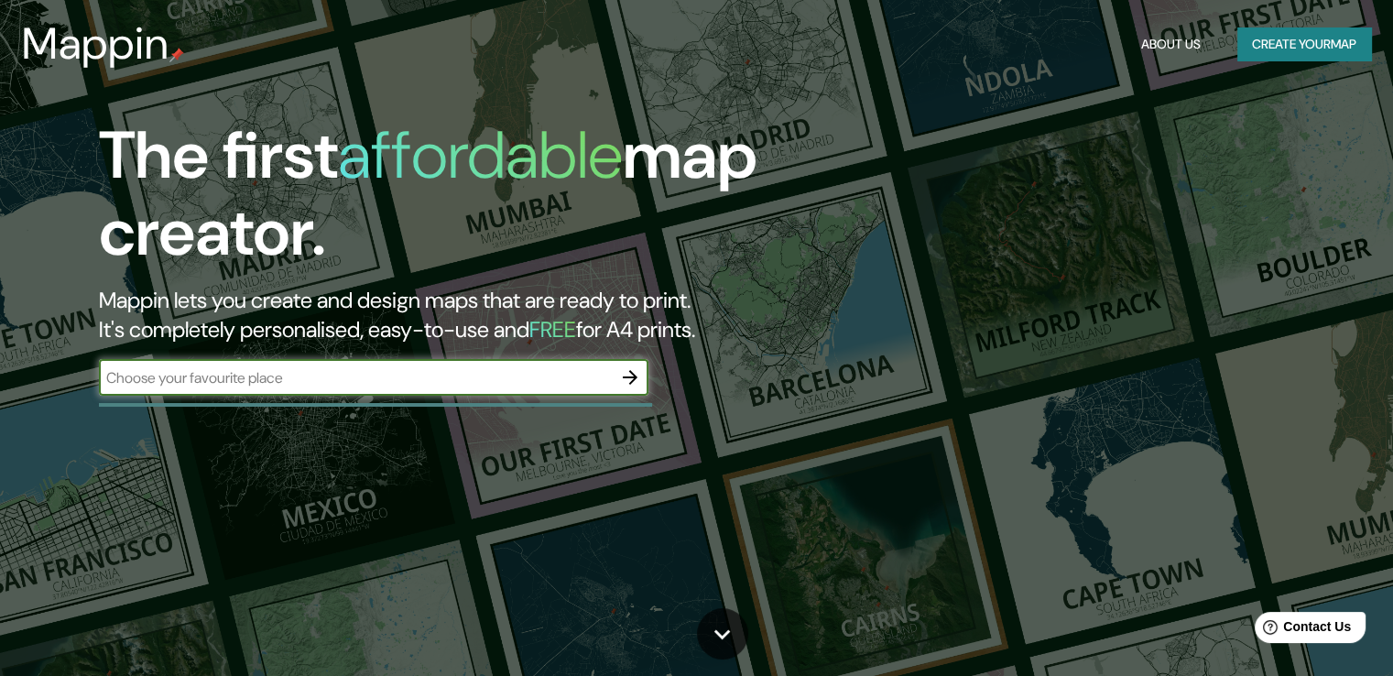
click at [369, 368] on input "text" at bounding box center [355, 377] width 513 height 21
type input "museo de la ciudad [PERSON_NAME][GEOGRAPHIC_DATA]"
click at [625, 366] on icon "button" at bounding box center [630, 377] width 22 height 22
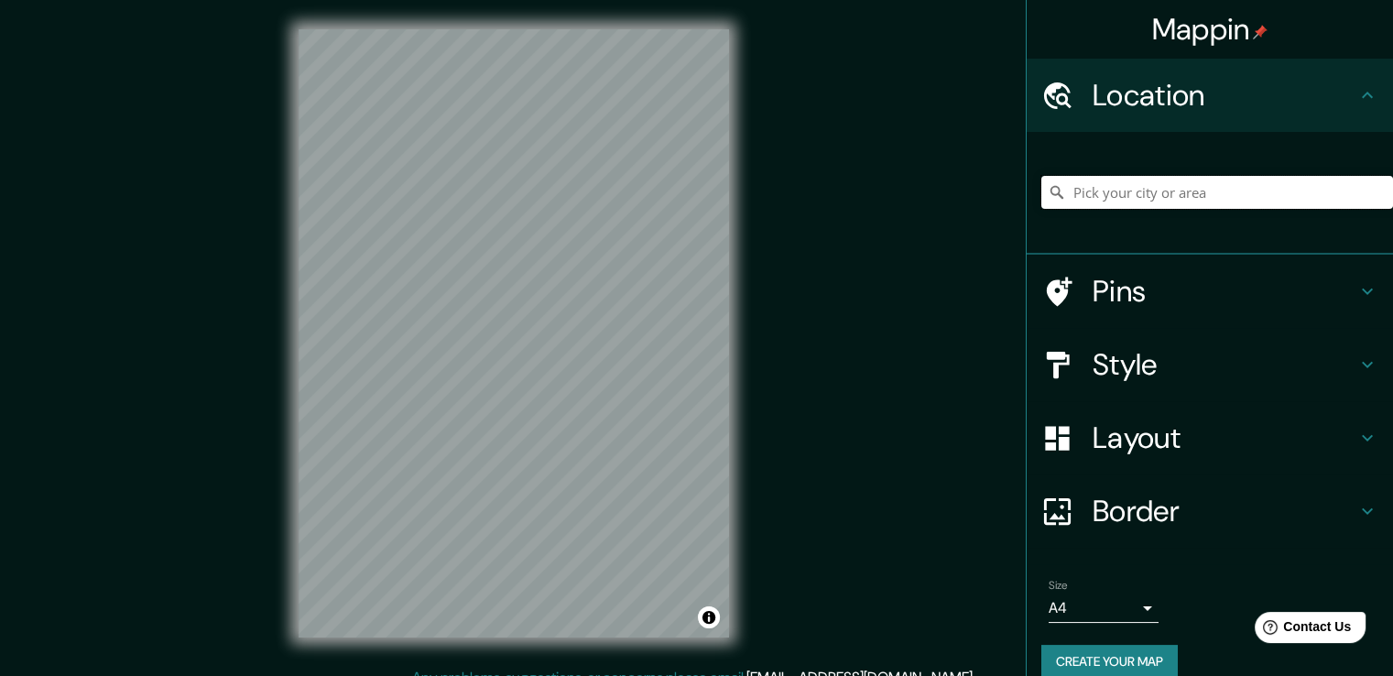
click at [1193, 184] on input "Pick your city or area" at bounding box center [1217, 192] width 352 height 33
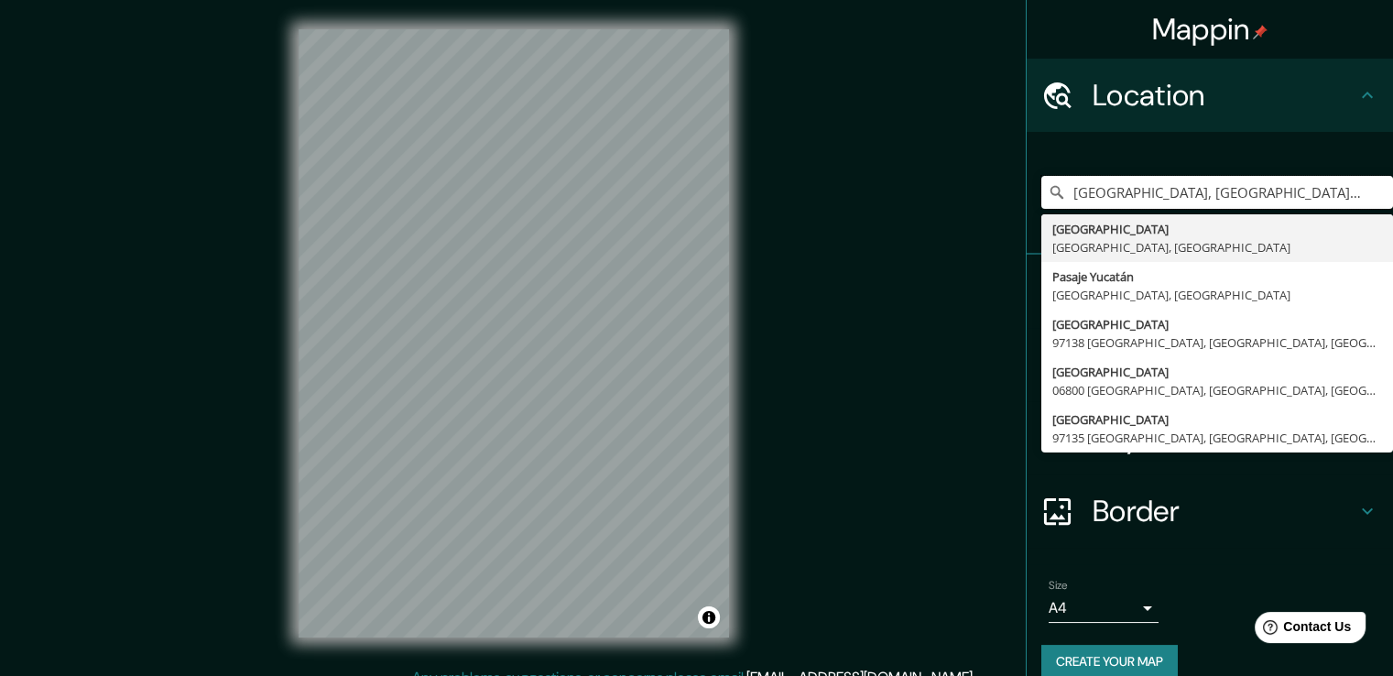
type input "[GEOGRAPHIC_DATA], [GEOGRAPHIC_DATA], [GEOGRAPHIC_DATA]"
click at [1285, 147] on div "[GEOGRAPHIC_DATA], [GEOGRAPHIC_DATA], [GEOGRAPHIC_DATA] [GEOGRAPHIC_DATA] [GEOG…" at bounding box center [1217, 193] width 352 height 92
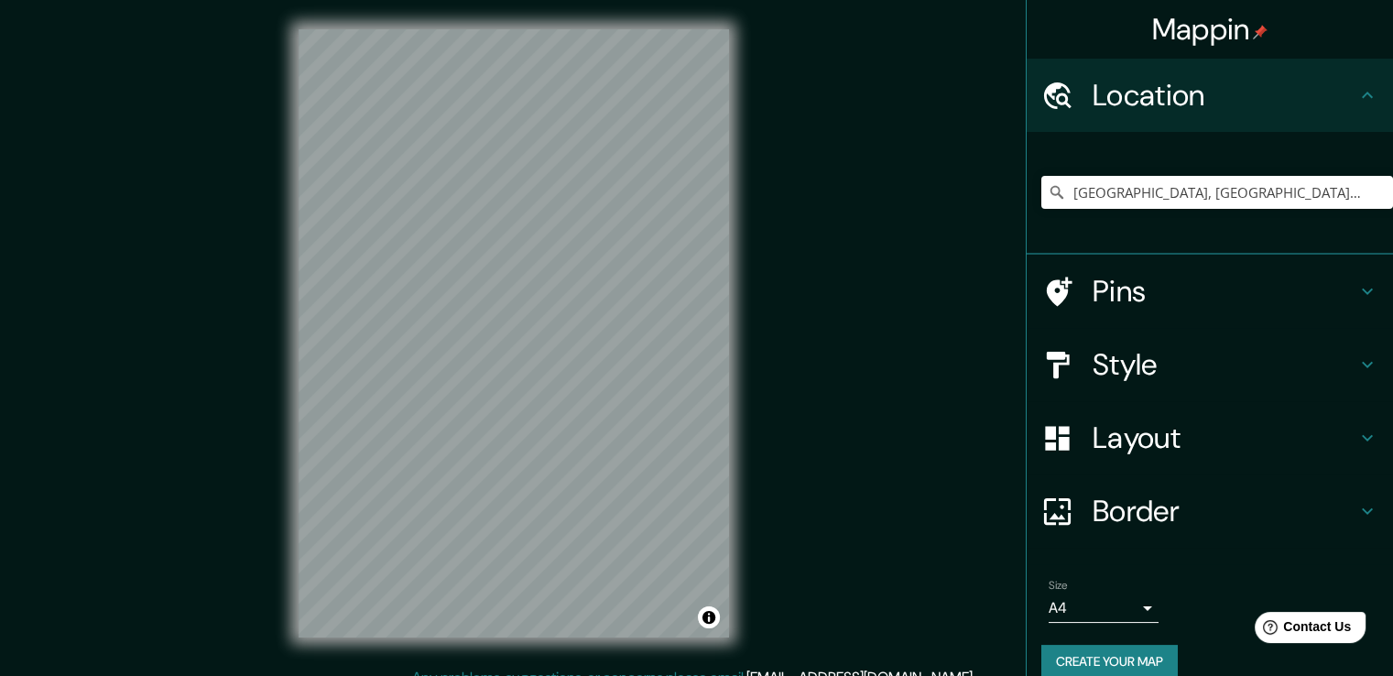
click at [1164, 289] on h4 "Pins" at bounding box center [1225, 291] width 264 height 37
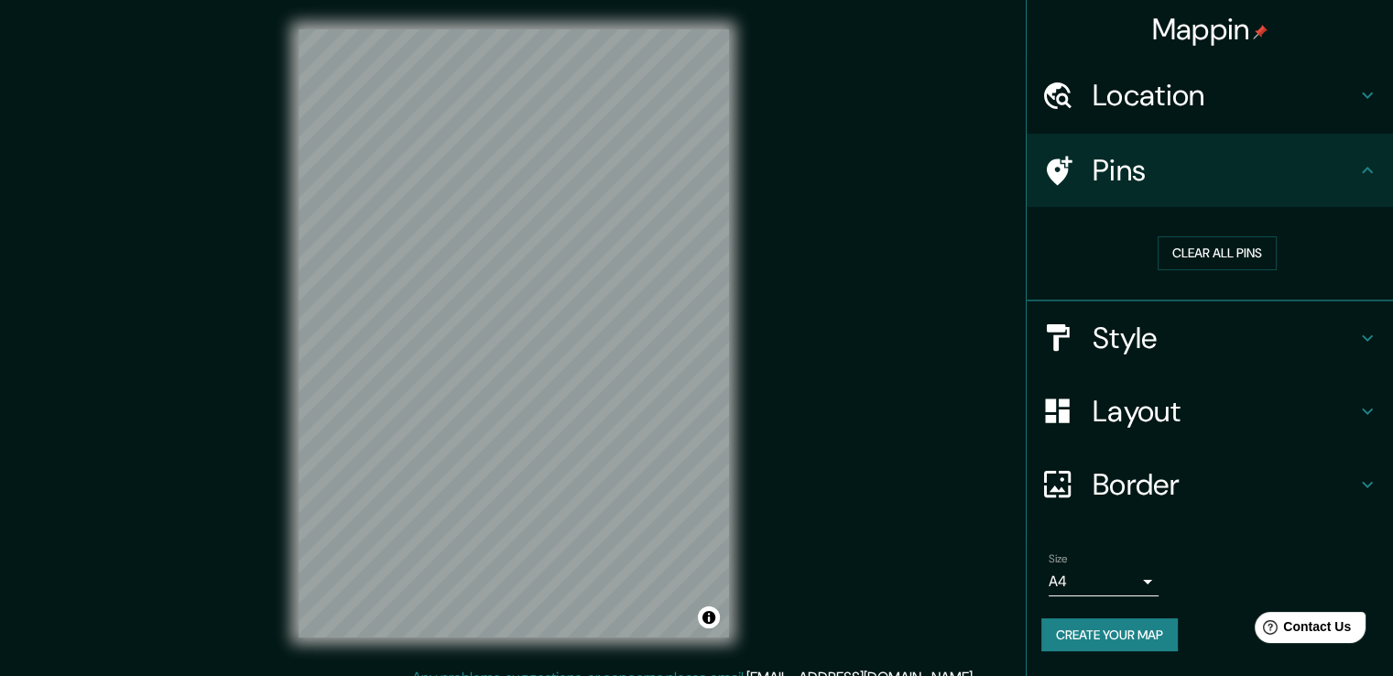
click at [1182, 340] on h4 "Style" at bounding box center [1225, 338] width 264 height 37
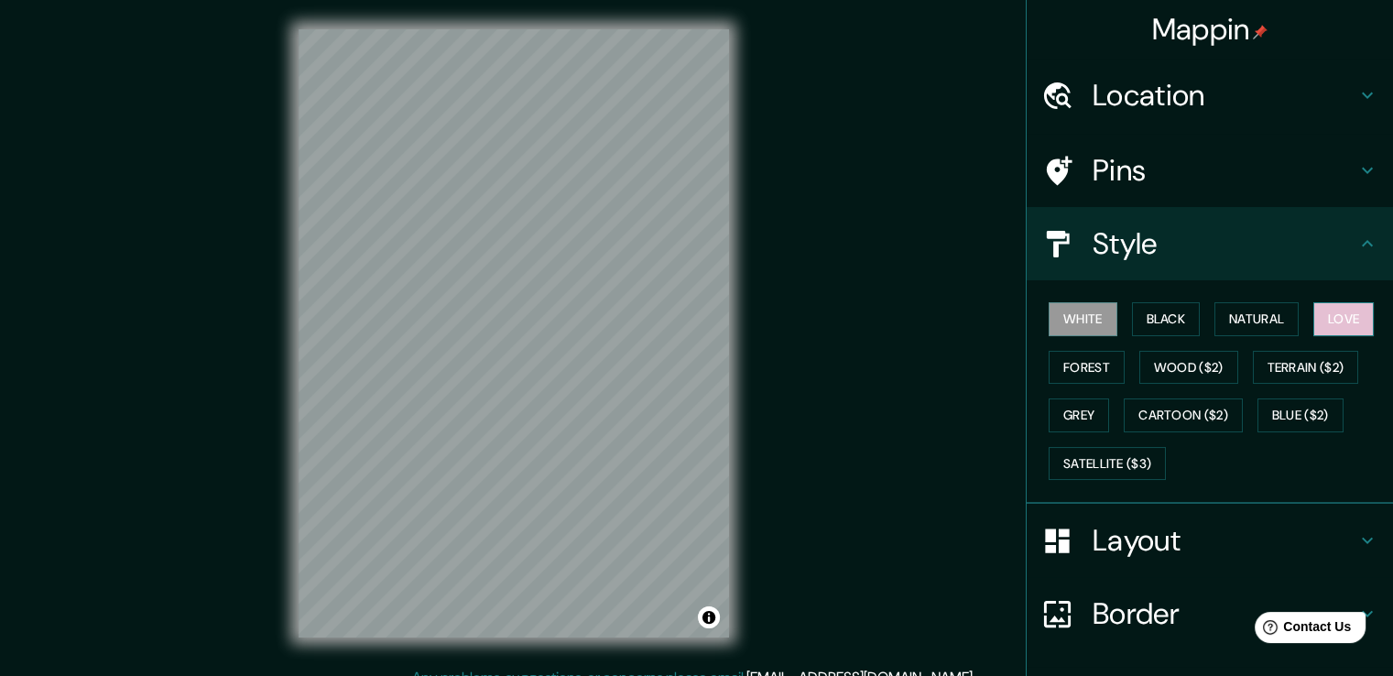
click at [1349, 322] on button "Love" at bounding box center [1343, 319] width 60 height 34
click at [1362, 169] on icon at bounding box center [1367, 171] width 11 height 6
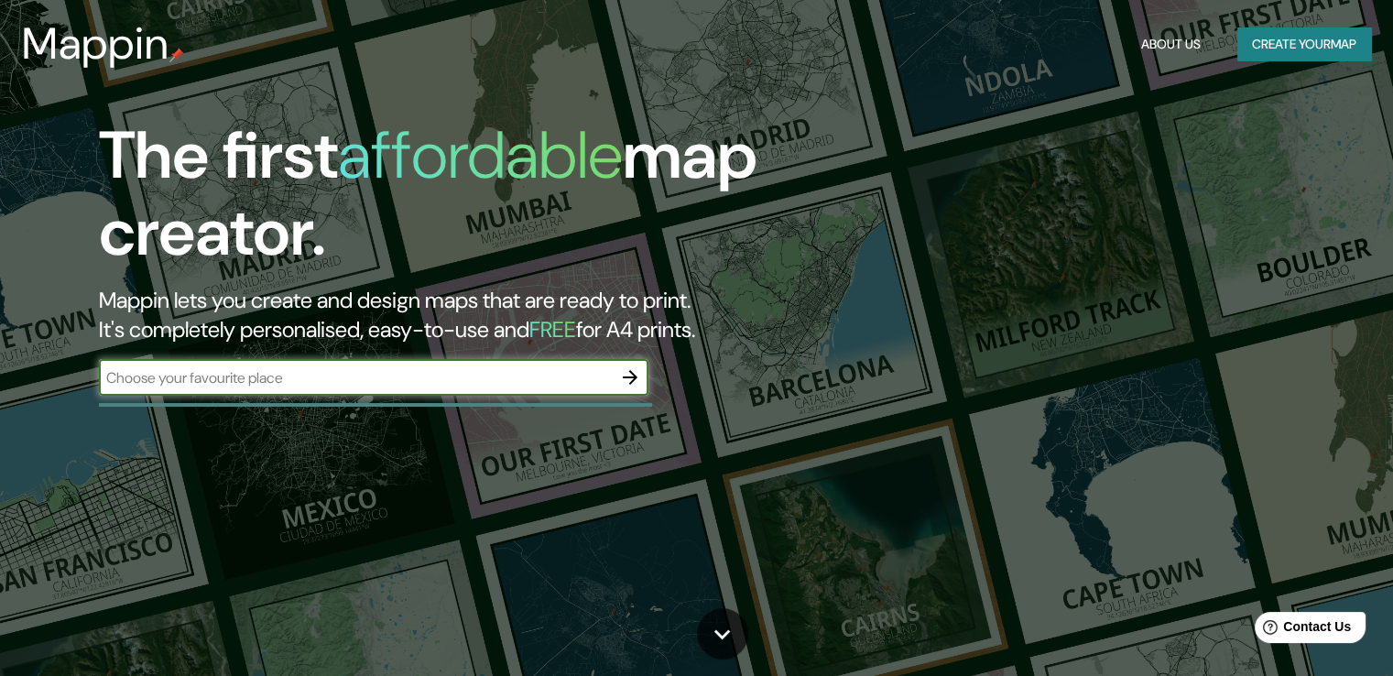
drag, startPoint x: 354, startPoint y: 387, endPoint x: 392, endPoint y: 356, distance: 48.9
click at [354, 387] on input "text" at bounding box center [355, 377] width 513 height 21
type input "mérida [GEOGRAPHIC_DATA]"
click at [628, 375] on icon "button" at bounding box center [630, 377] width 22 height 22
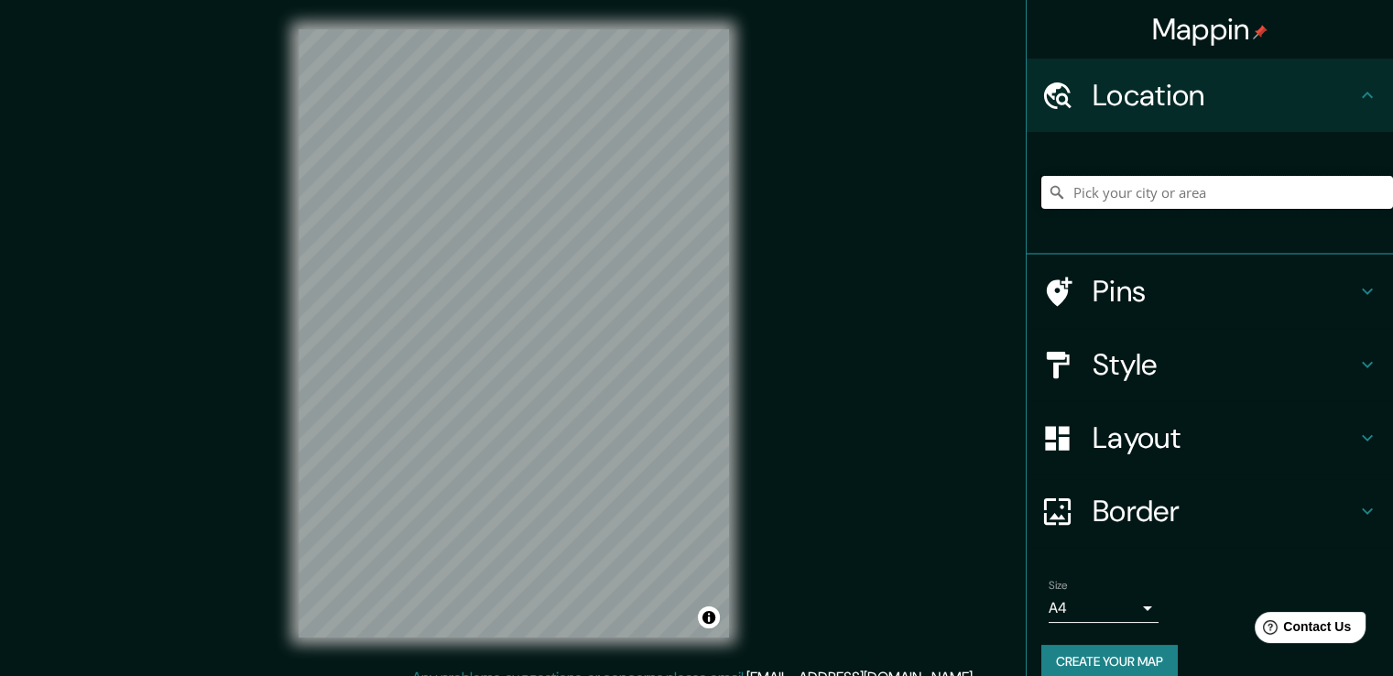
click at [1213, 191] on input "Pick your city or area" at bounding box center [1217, 192] width 352 height 33
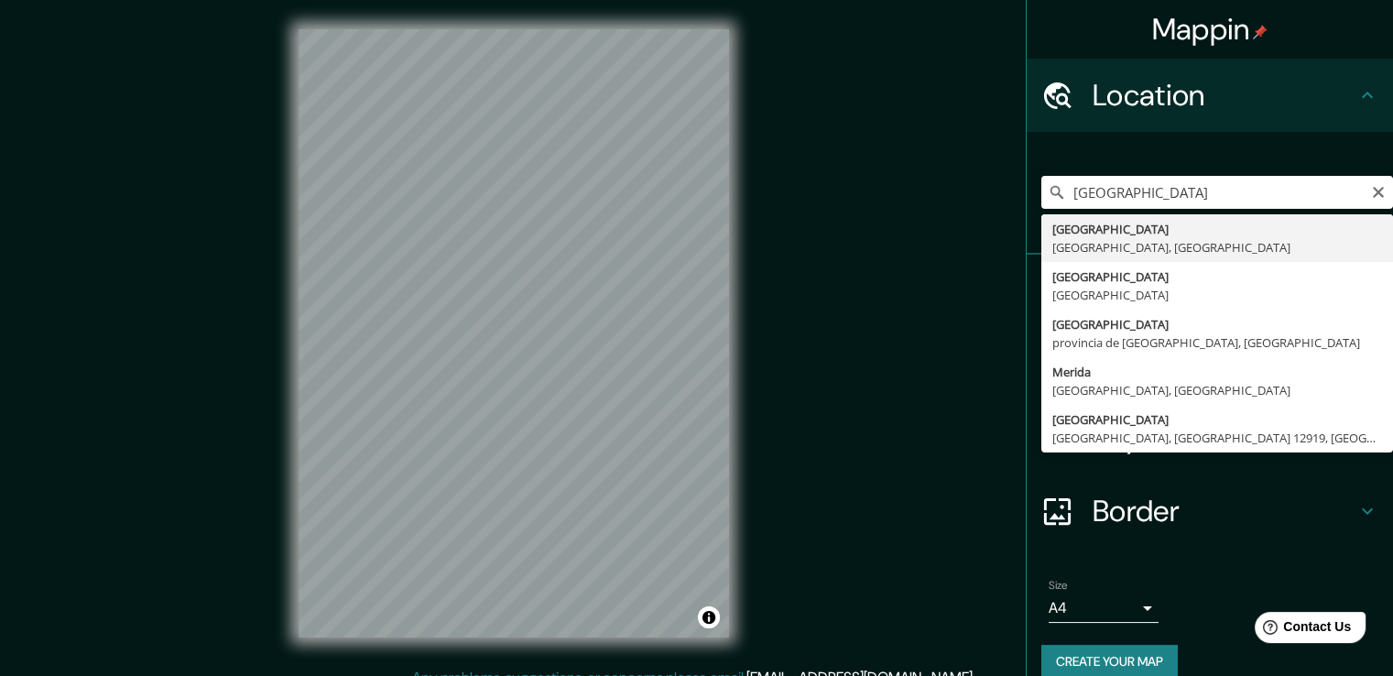
type input "[GEOGRAPHIC_DATA], [GEOGRAPHIC_DATA], [GEOGRAPHIC_DATA]"
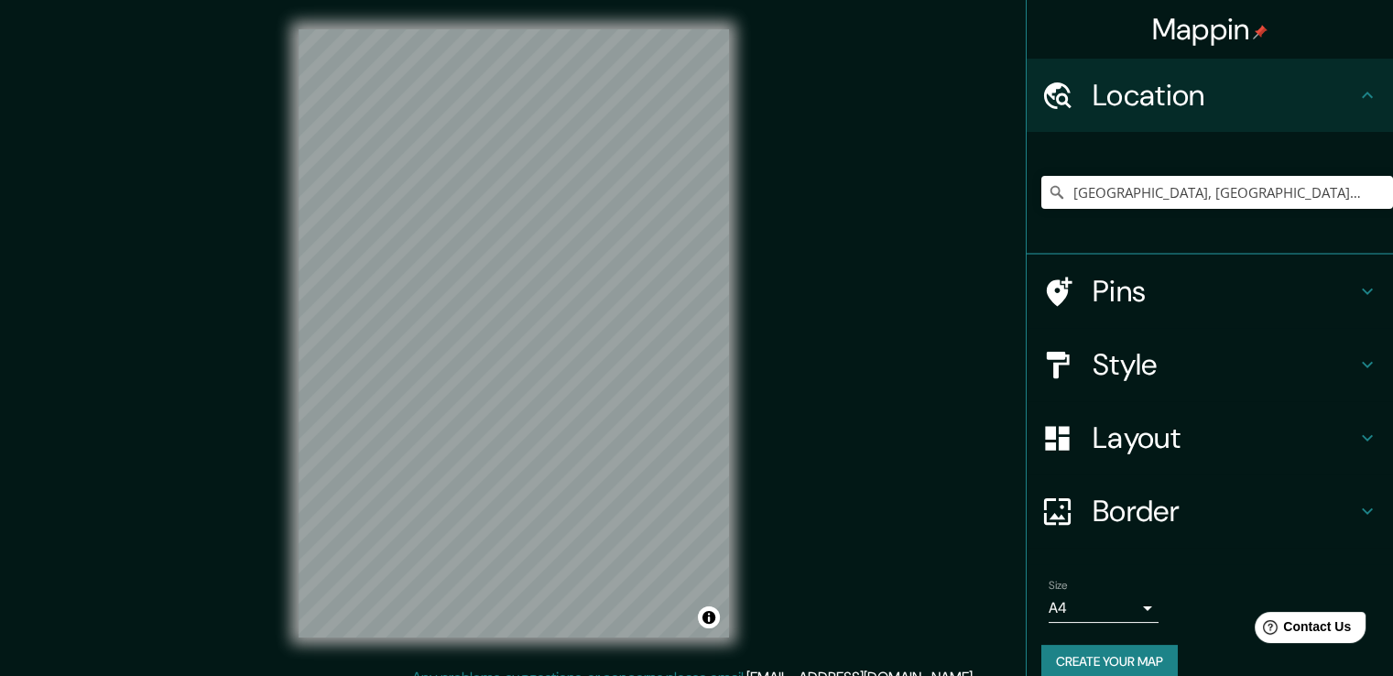
click at [1314, 107] on h4 "Location" at bounding box center [1225, 95] width 264 height 37
click at [1357, 89] on icon at bounding box center [1368, 95] width 22 height 22
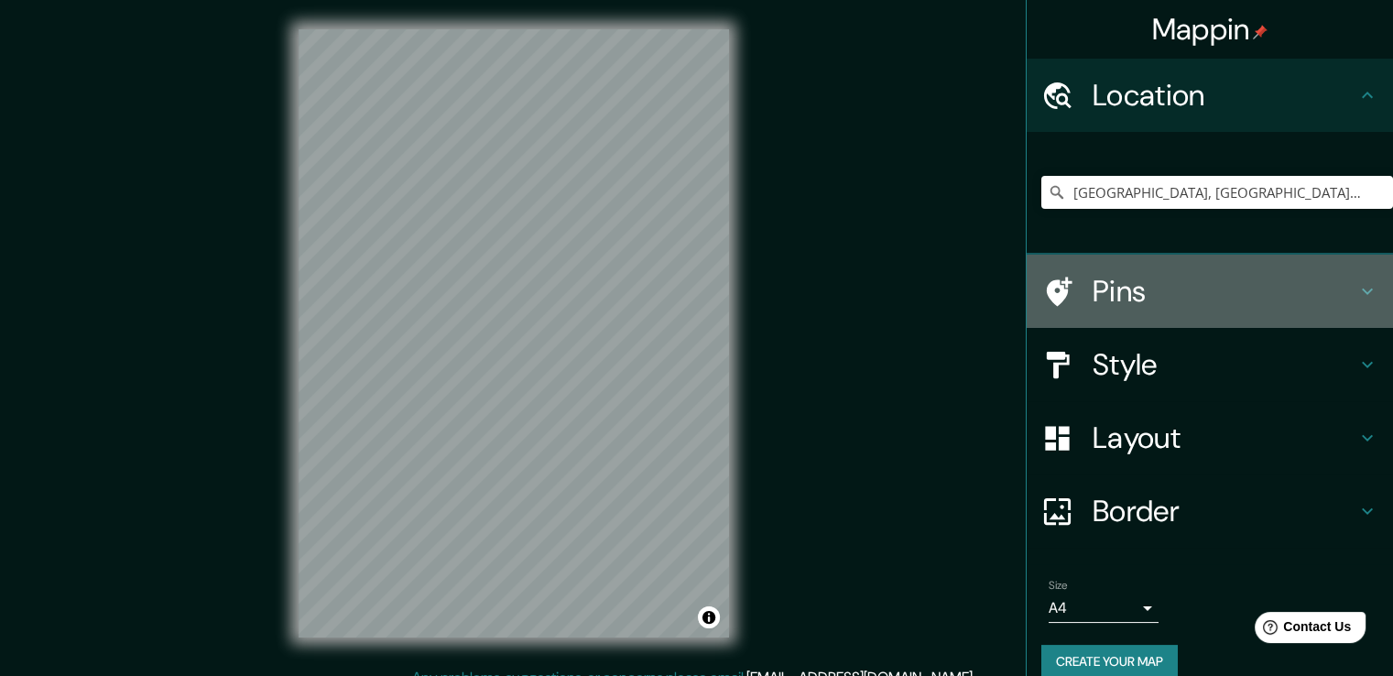
click at [1357, 288] on icon at bounding box center [1368, 291] width 22 height 22
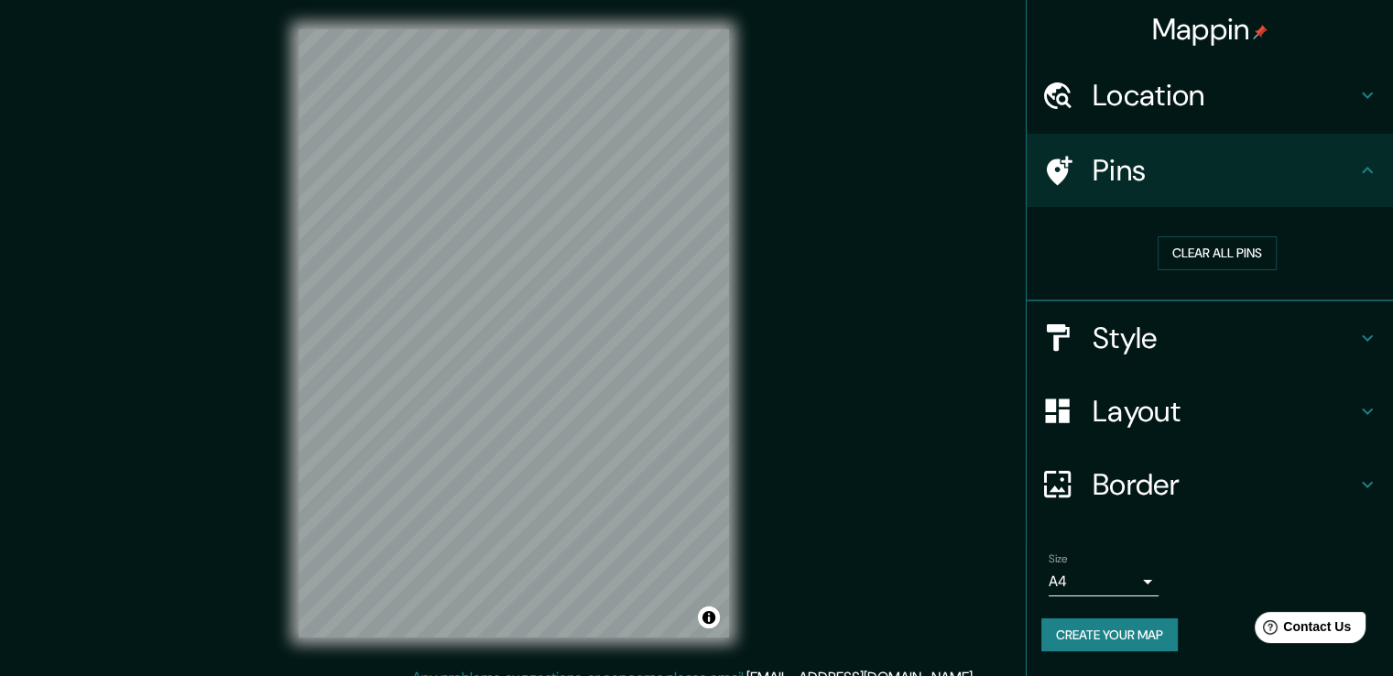
click at [1064, 169] on icon at bounding box center [1060, 170] width 26 height 29
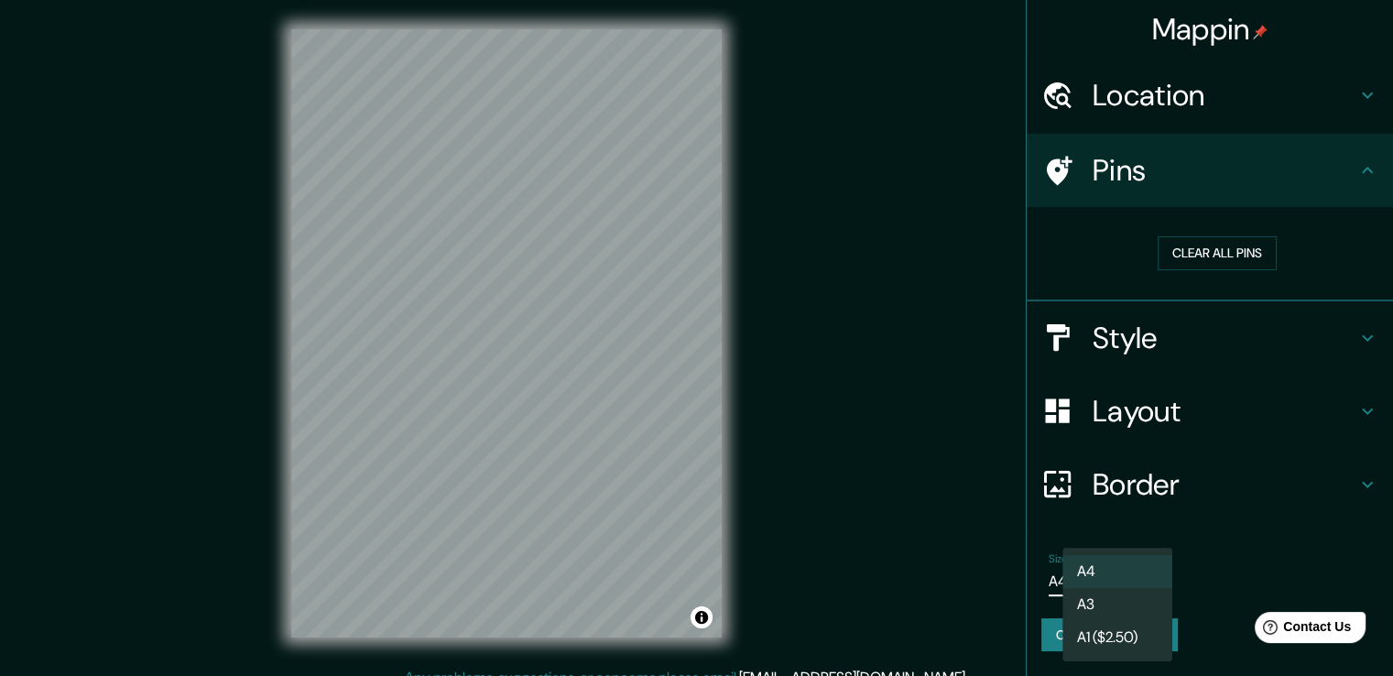
click at [1145, 587] on body "Mappin Location Mérida, Yucatán, México Pins Clear all pins Style Layout Border…" at bounding box center [696, 338] width 1393 height 676
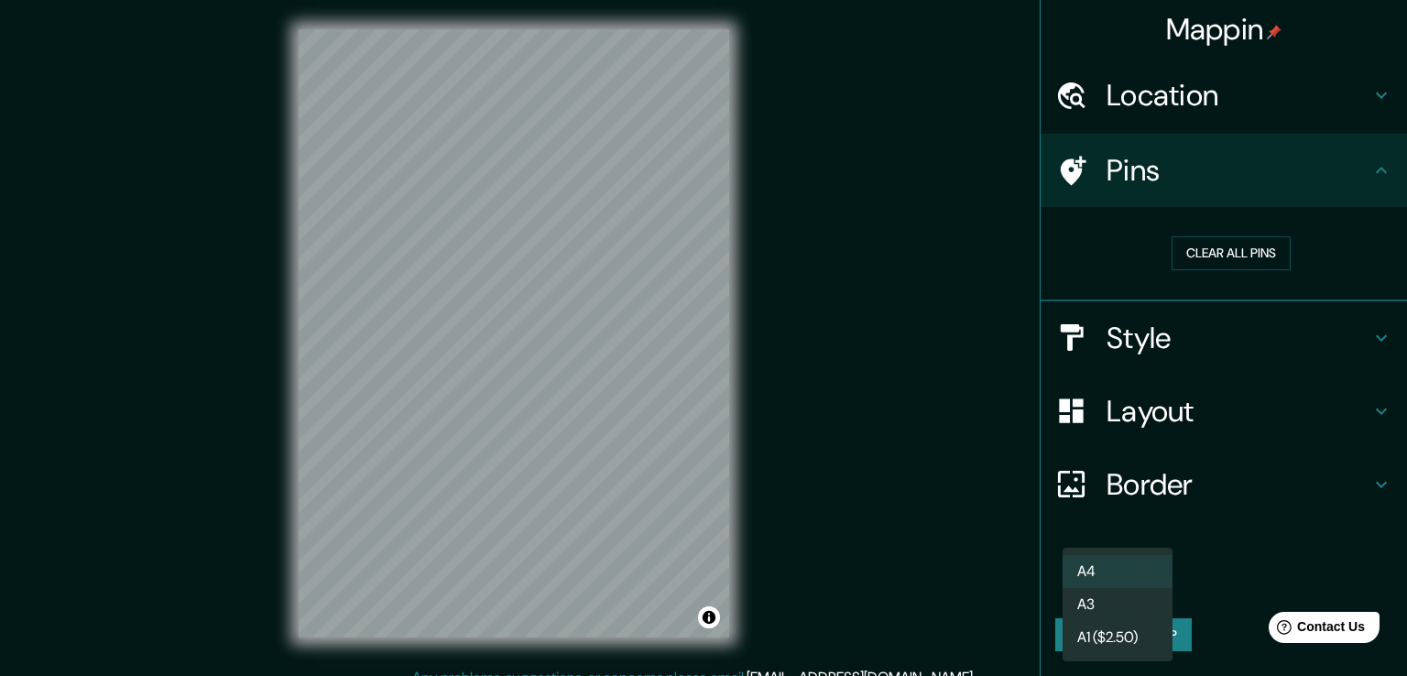
click at [1222, 571] on div at bounding box center [703, 338] width 1407 height 676
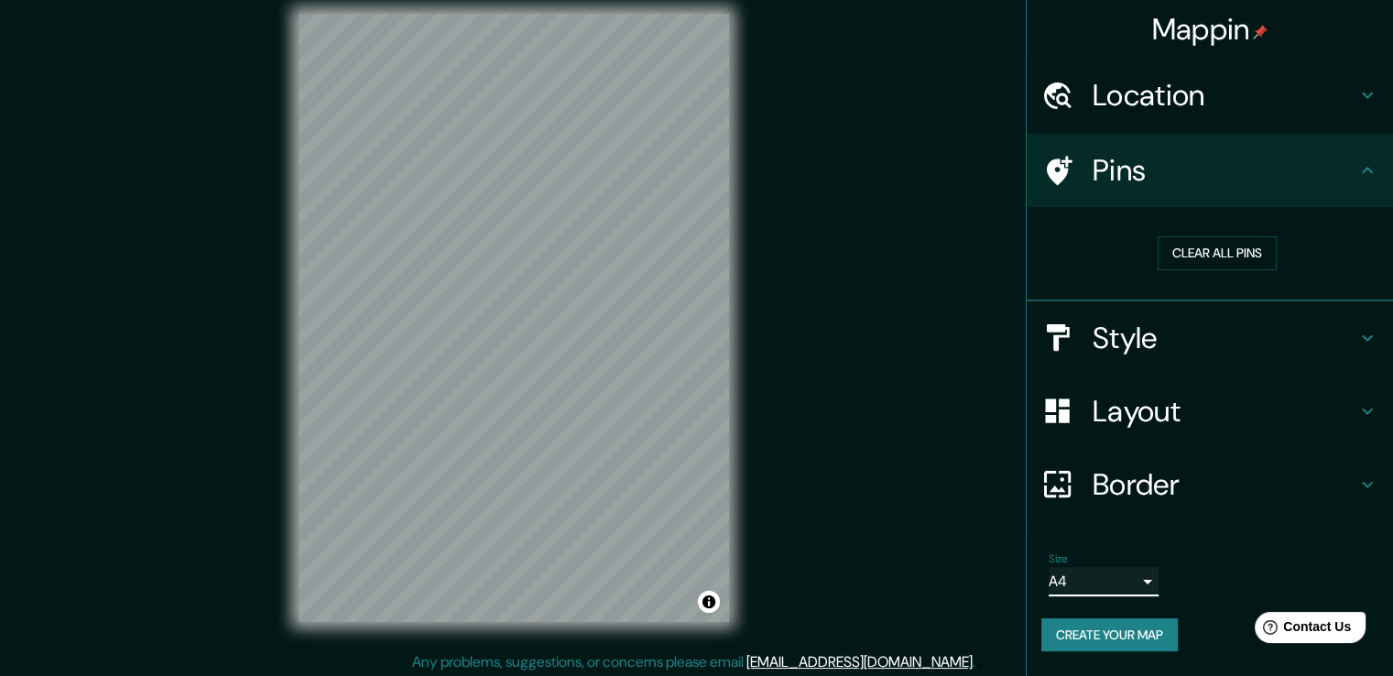
scroll to position [20, 0]
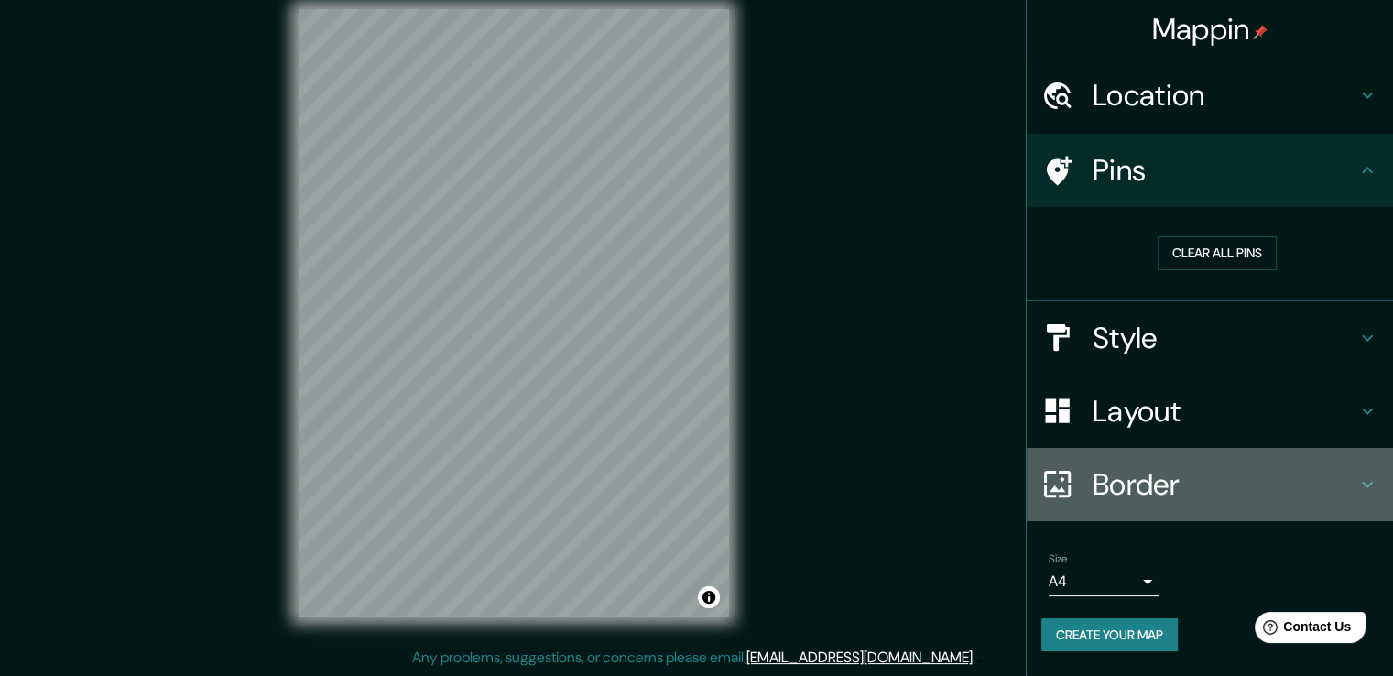
click at [1136, 477] on h4 "Border" at bounding box center [1225, 484] width 264 height 37
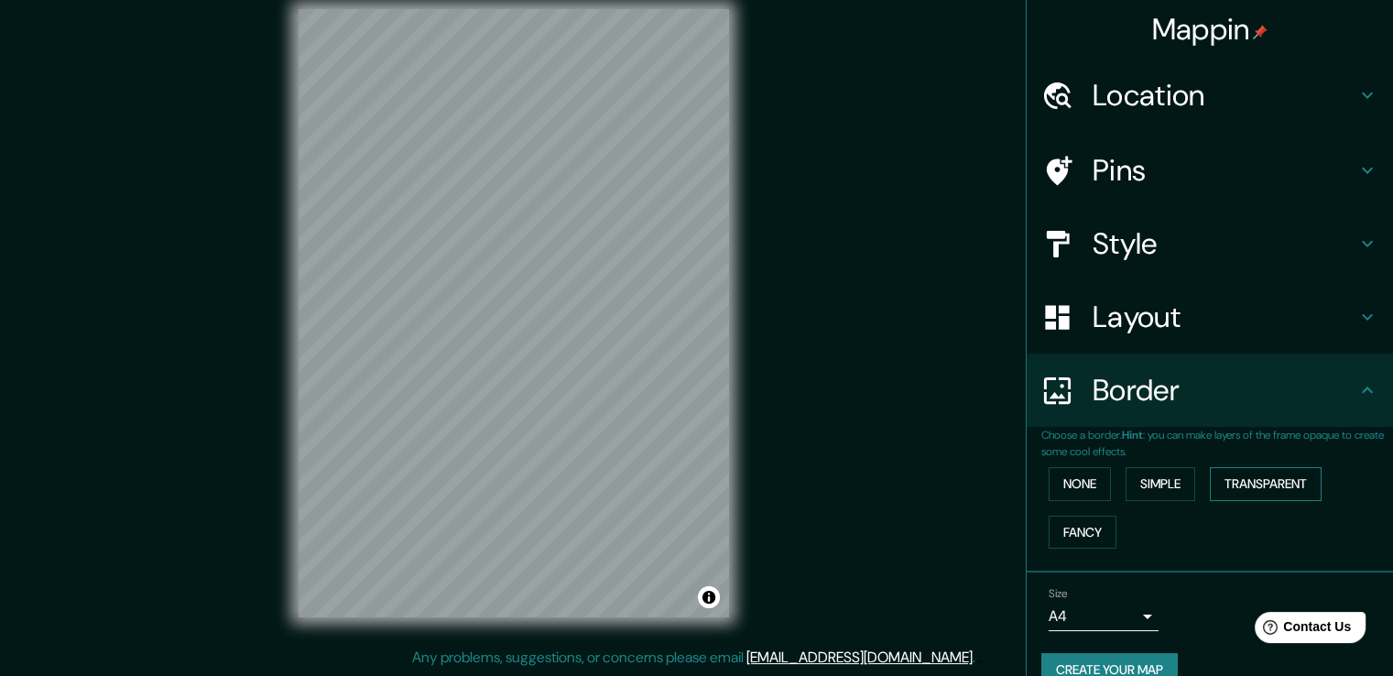
click at [1268, 477] on button "Transparent" at bounding box center [1266, 484] width 112 height 34
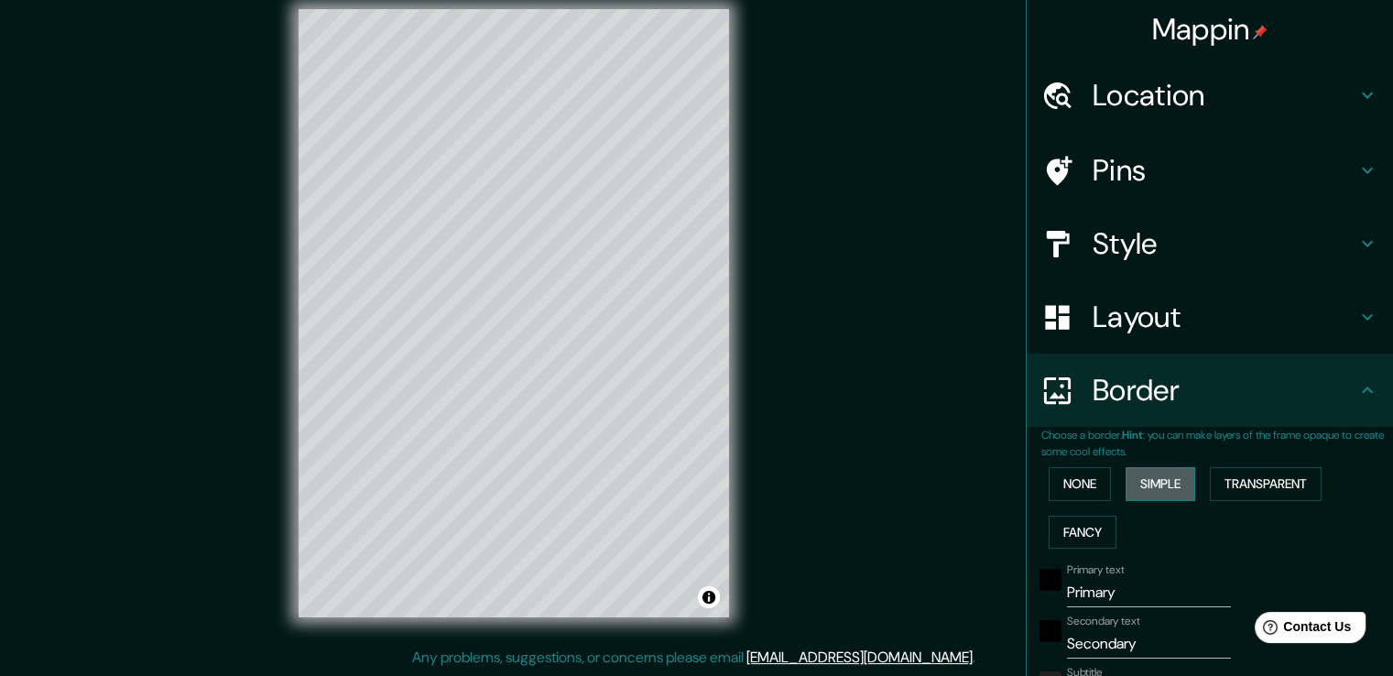
click at [1172, 474] on button "Simple" at bounding box center [1161, 484] width 70 height 34
click at [1081, 537] on button "Fancy" at bounding box center [1083, 533] width 68 height 34
click at [1071, 491] on button "None" at bounding box center [1080, 484] width 62 height 34
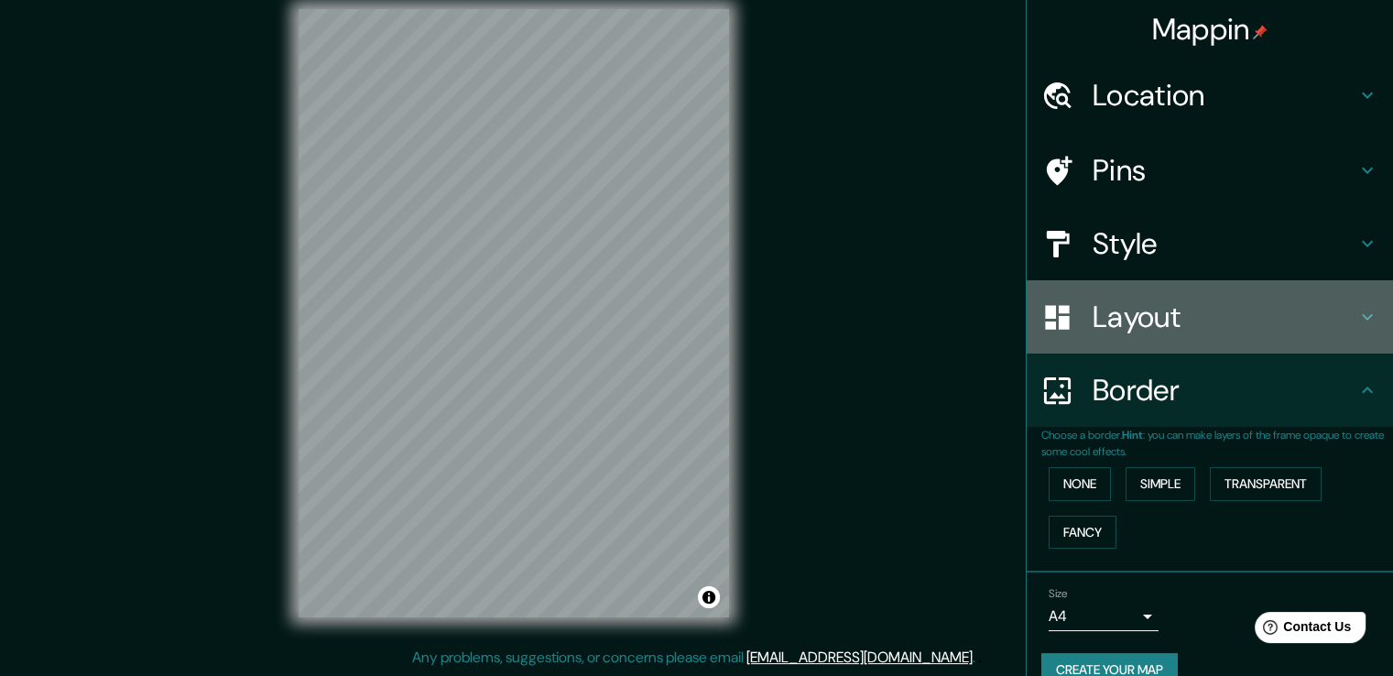
click at [1166, 314] on h4 "Layout" at bounding box center [1225, 317] width 264 height 37
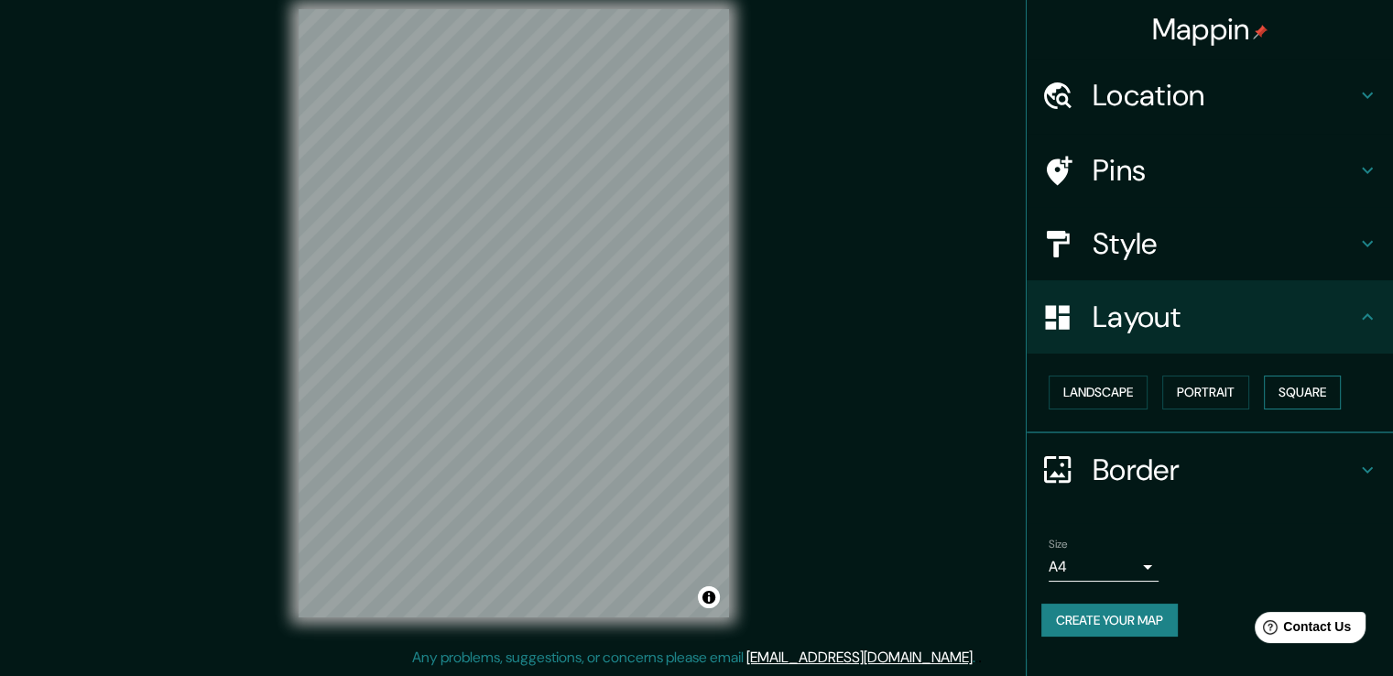
click at [1308, 385] on button "Square" at bounding box center [1302, 393] width 77 height 34
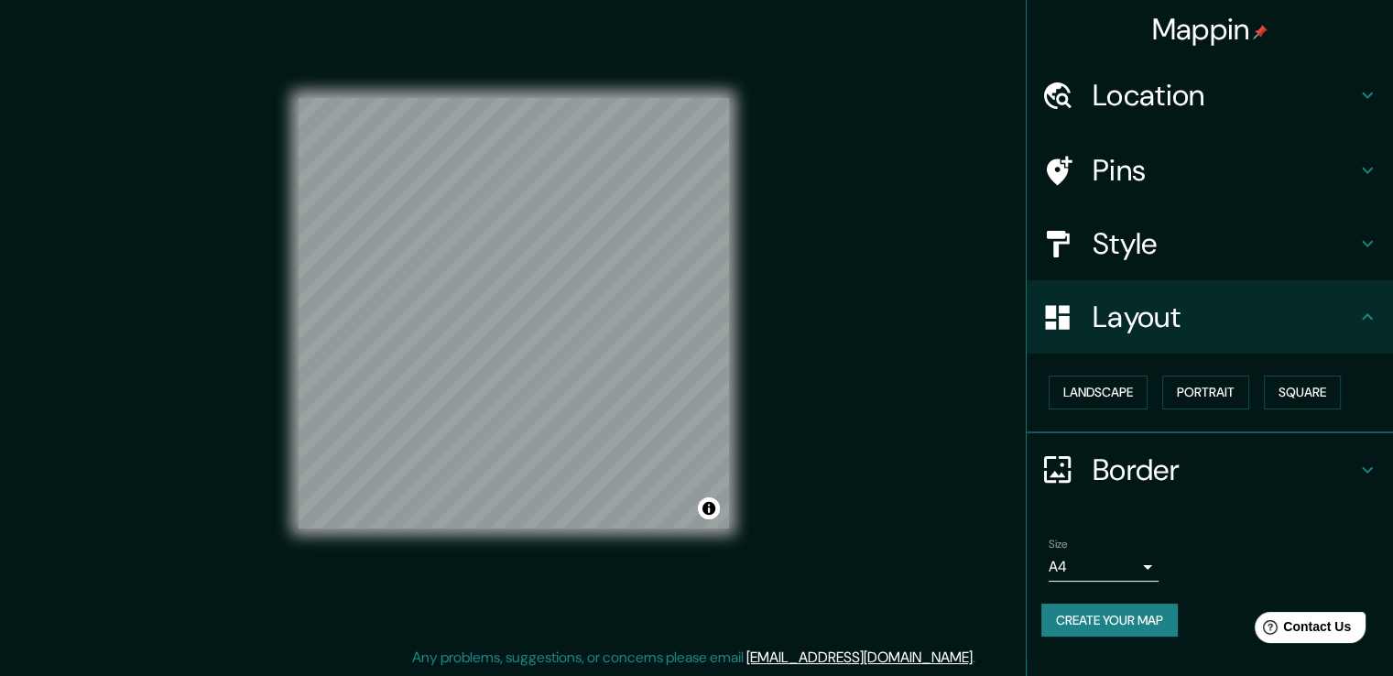
click at [1202, 228] on h4 "Style" at bounding box center [1225, 243] width 264 height 37
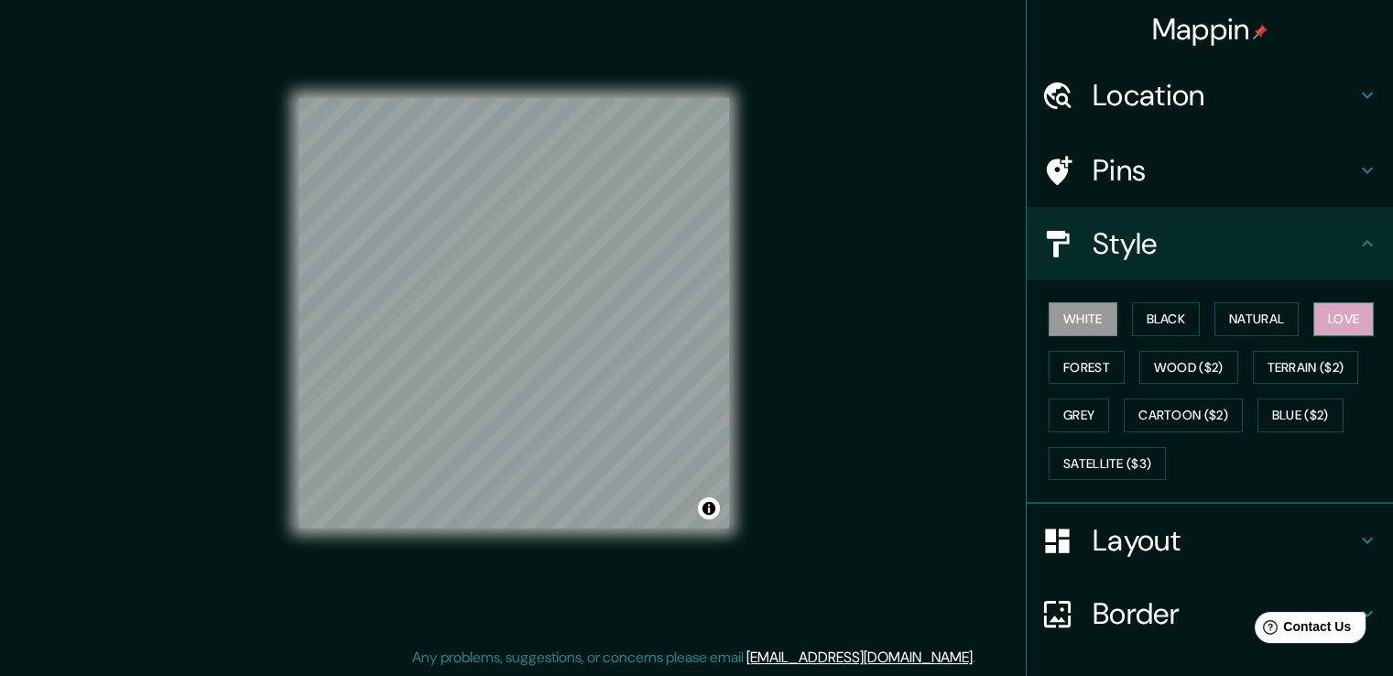
click at [1324, 312] on button "Love" at bounding box center [1343, 319] width 60 height 34
click at [1079, 367] on button "Forest" at bounding box center [1087, 368] width 76 height 34
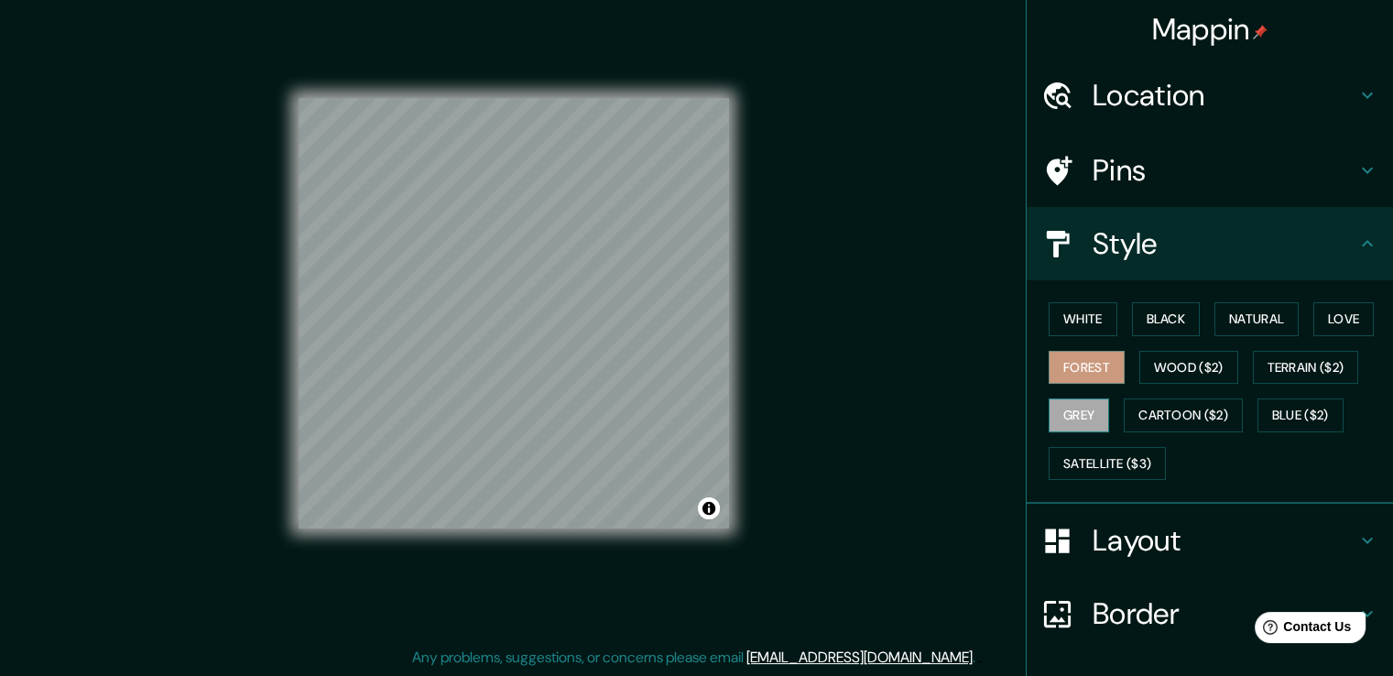
click at [1074, 400] on button "Grey" at bounding box center [1079, 415] width 60 height 34
click at [1186, 372] on button "Wood ($2)" at bounding box center [1188, 368] width 99 height 34
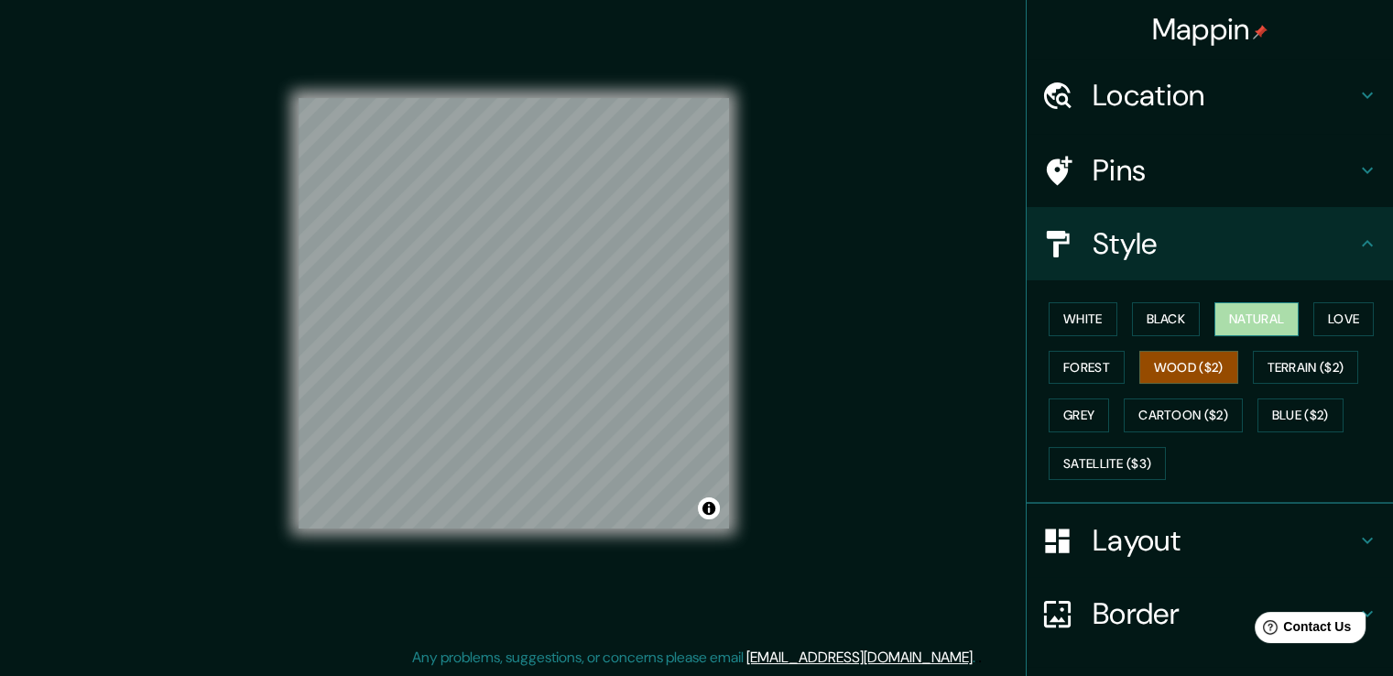
click at [1237, 316] on button "Natural" at bounding box center [1257, 319] width 84 height 34
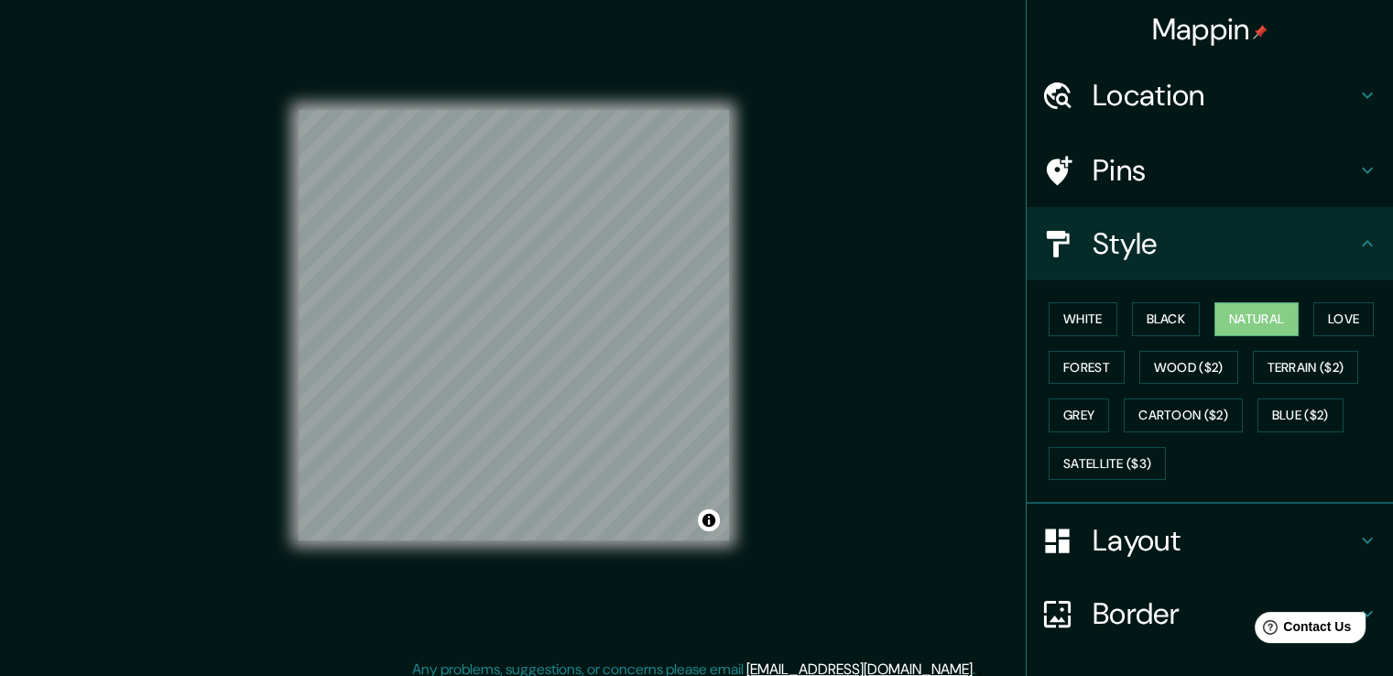
scroll to position [0, 0]
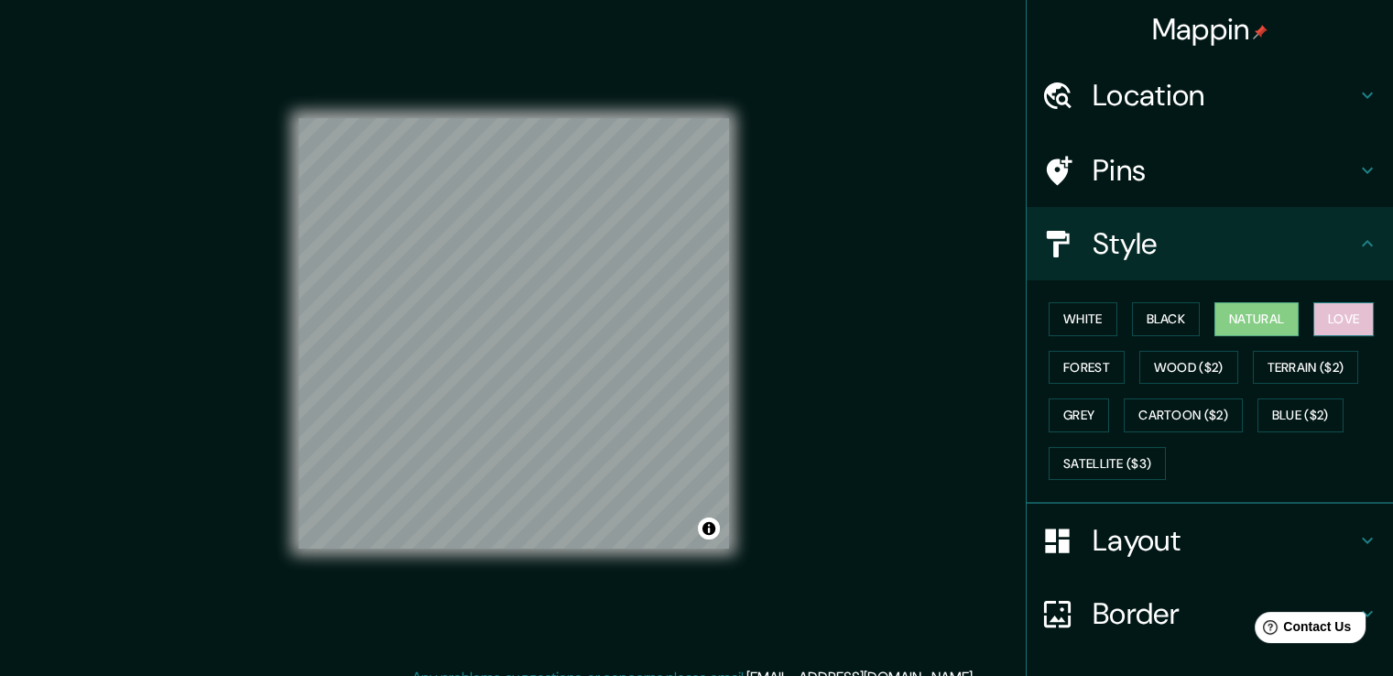
click at [1319, 313] on button "Love" at bounding box center [1343, 319] width 60 height 34
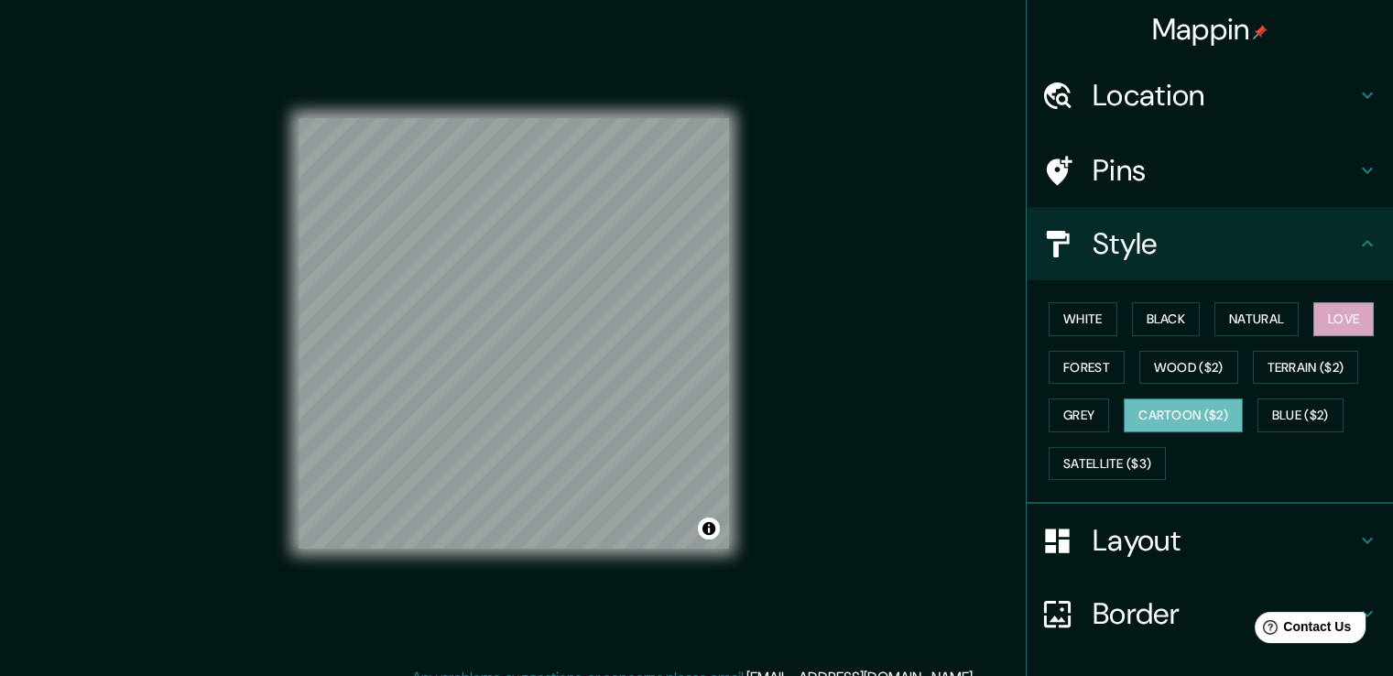
click at [1193, 408] on button "Cartoon ($2)" at bounding box center [1183, 415] width 119 height 34
click at [1102, 459] on button "Satellite ($3)" at bounding box center [1107, 464] width 117 height 34
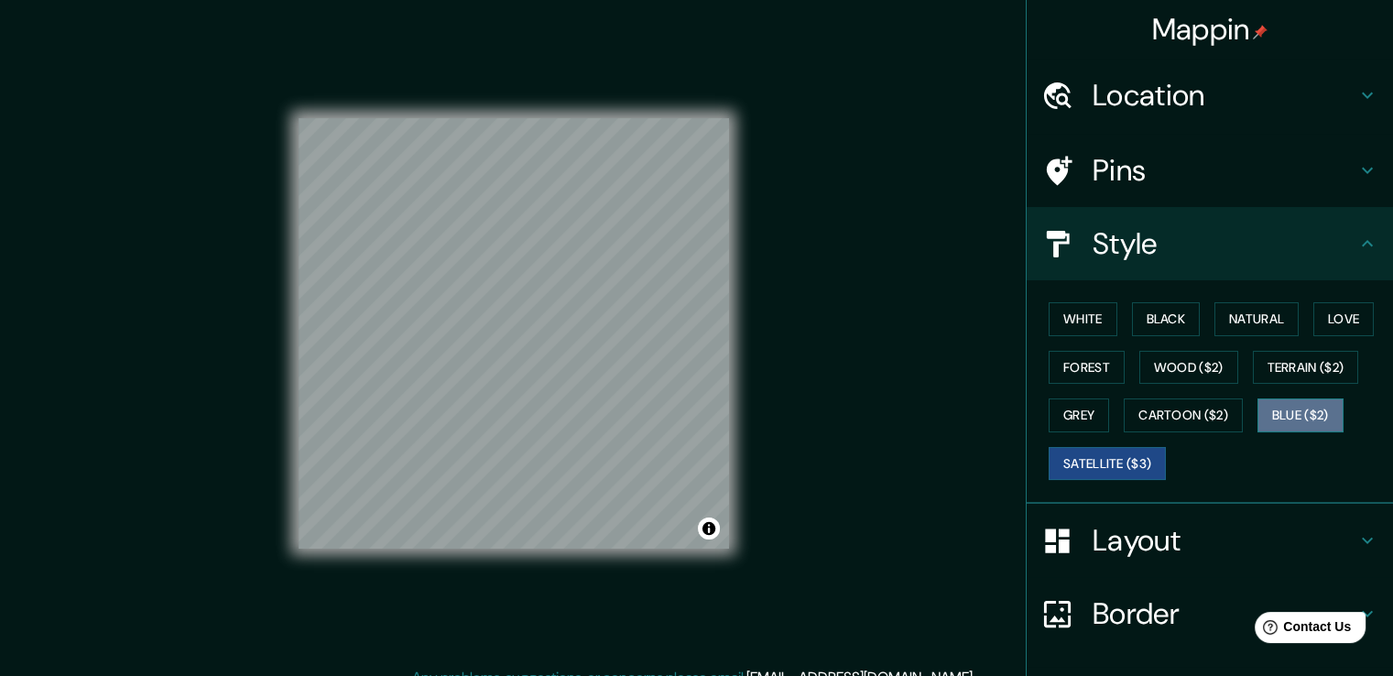
click at [1285, 409] on button "Blue ($2)" at bounding box center [1301, 415] width 86 height 34
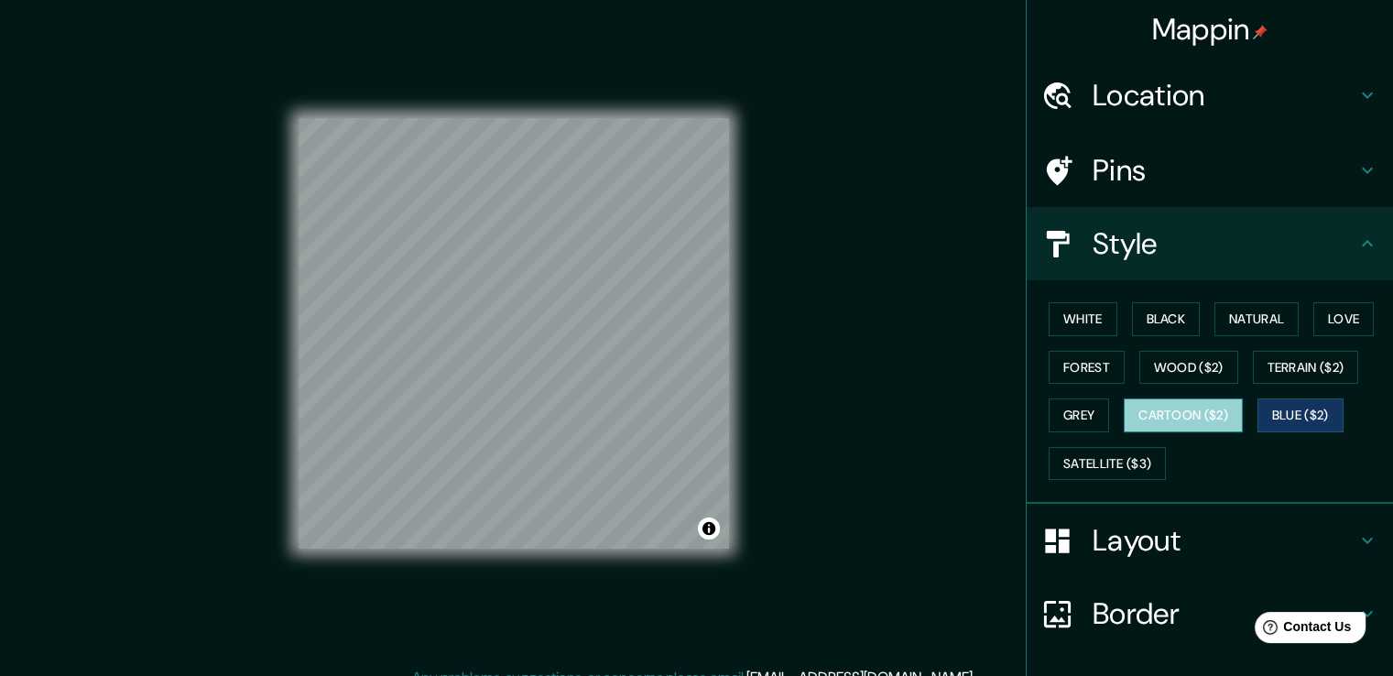
click at [1186, 411] on button "Cartoon ($2)" at bounding box center [1183, 415] width 119 height 34
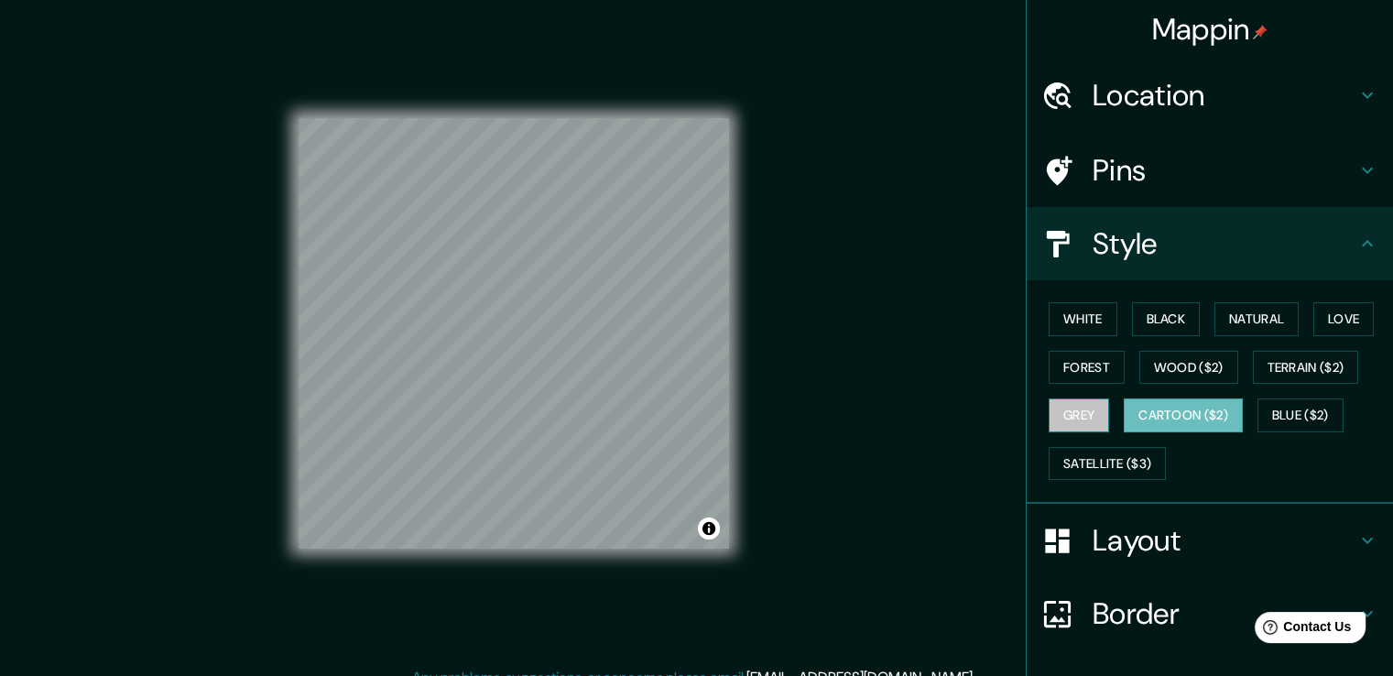
click at [1066, 408] on button "Grey" at bounding box center [1079, 415] width 60 height 34
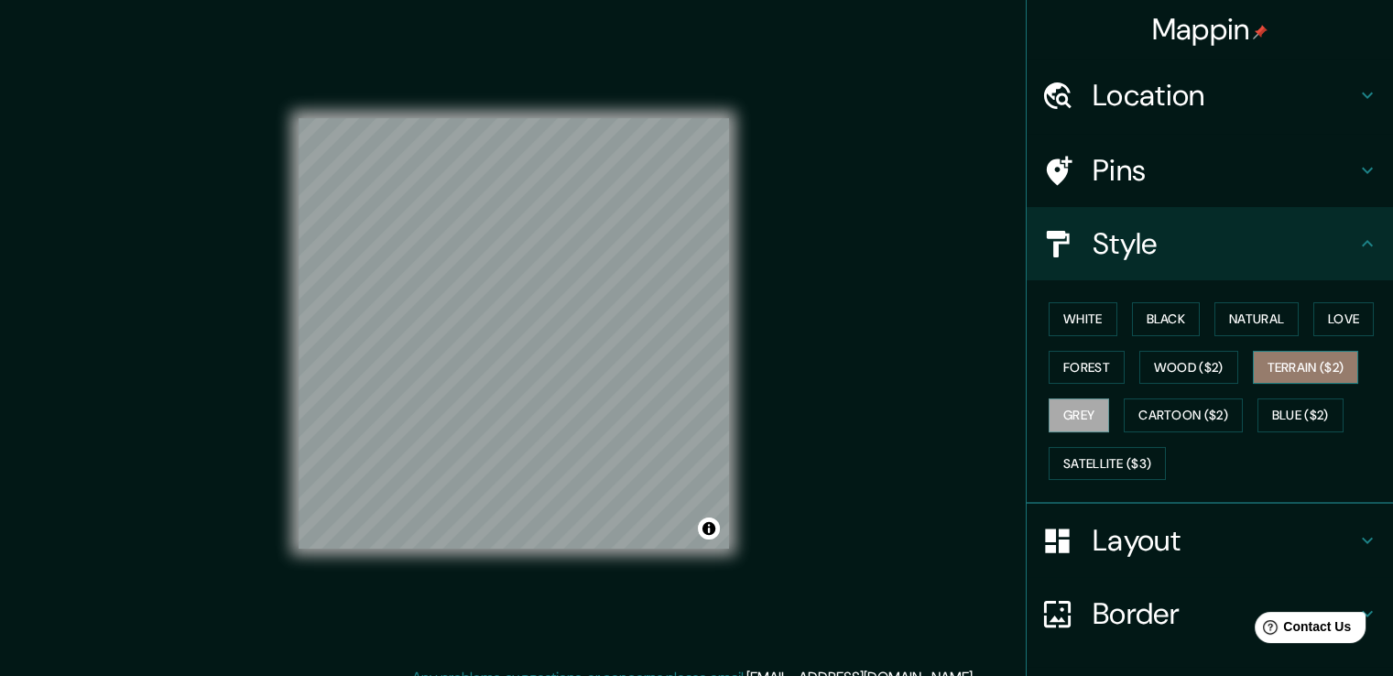
click at [1297, 375] on button "Terrain ($2)" at bounding box center [1306, 368] width 106 height 34
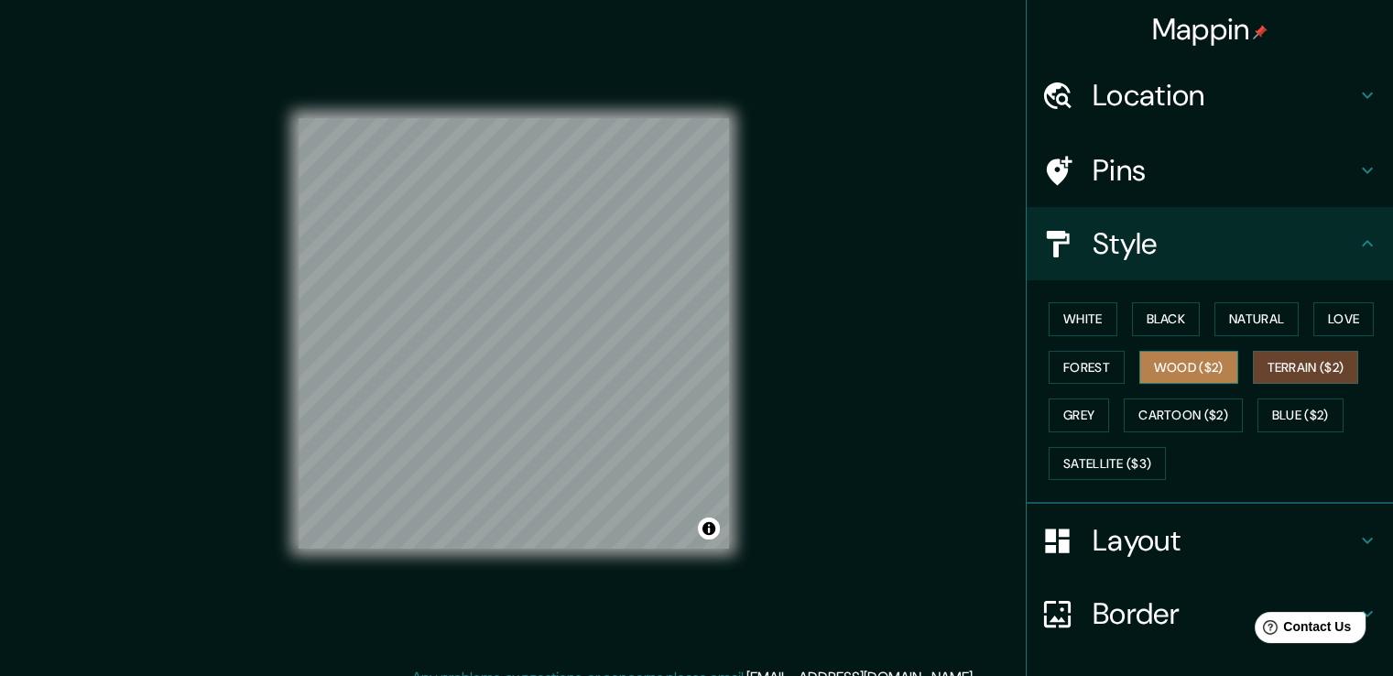
click at [1198, 356] on button "Wood ($2)" at bounding box center [1188, 368] width 99 height 34
click at [1077, 373] on button "Forest" at bounding box center [1087, 368] width 76 height 34
click at [1323, 363] on button "Terrain ($2)" at bounding box center [1306, 368] width 106 height 34
click at [1334, 323] on button "Love" at bounding box center [1343, 319] width 60 height 34
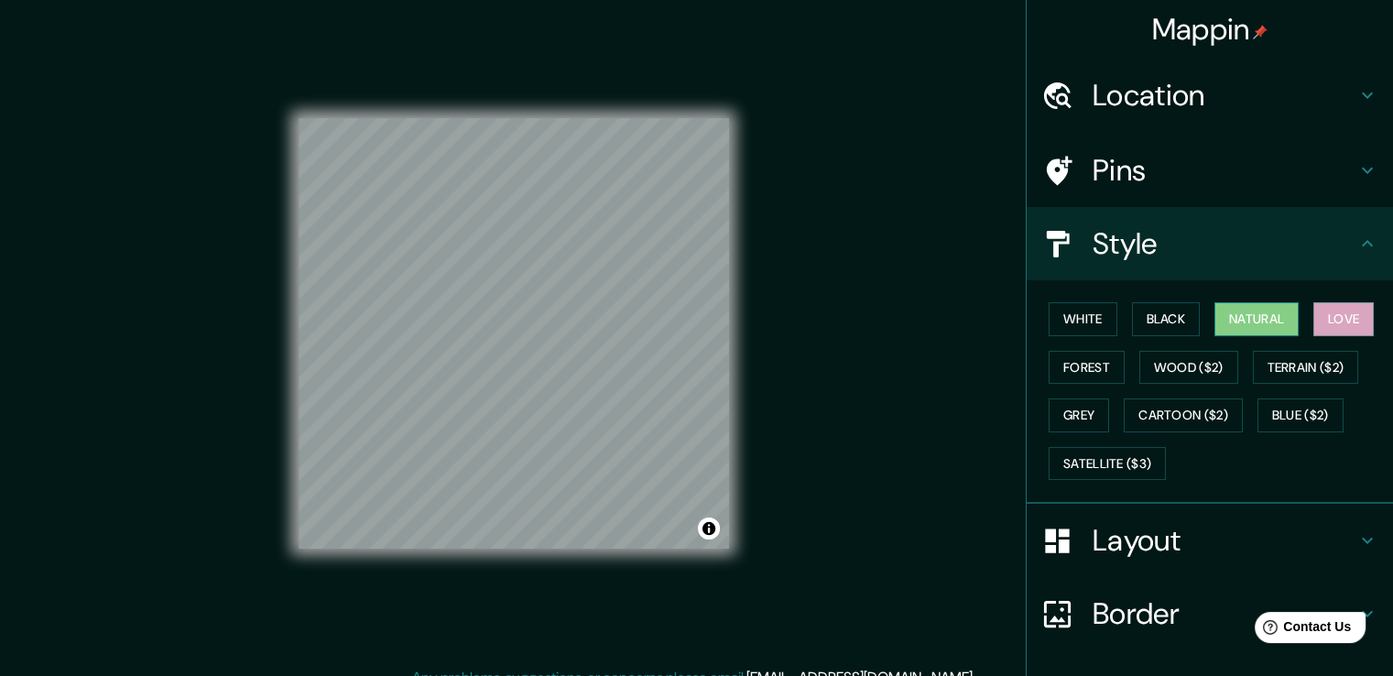
click at [1268, 316] on button "Natural" at bounding box center [1257, 319] width 84 height 34
click at [1179, 323] on button "Black" at bounding box center [1166, 319] width 69 height 34
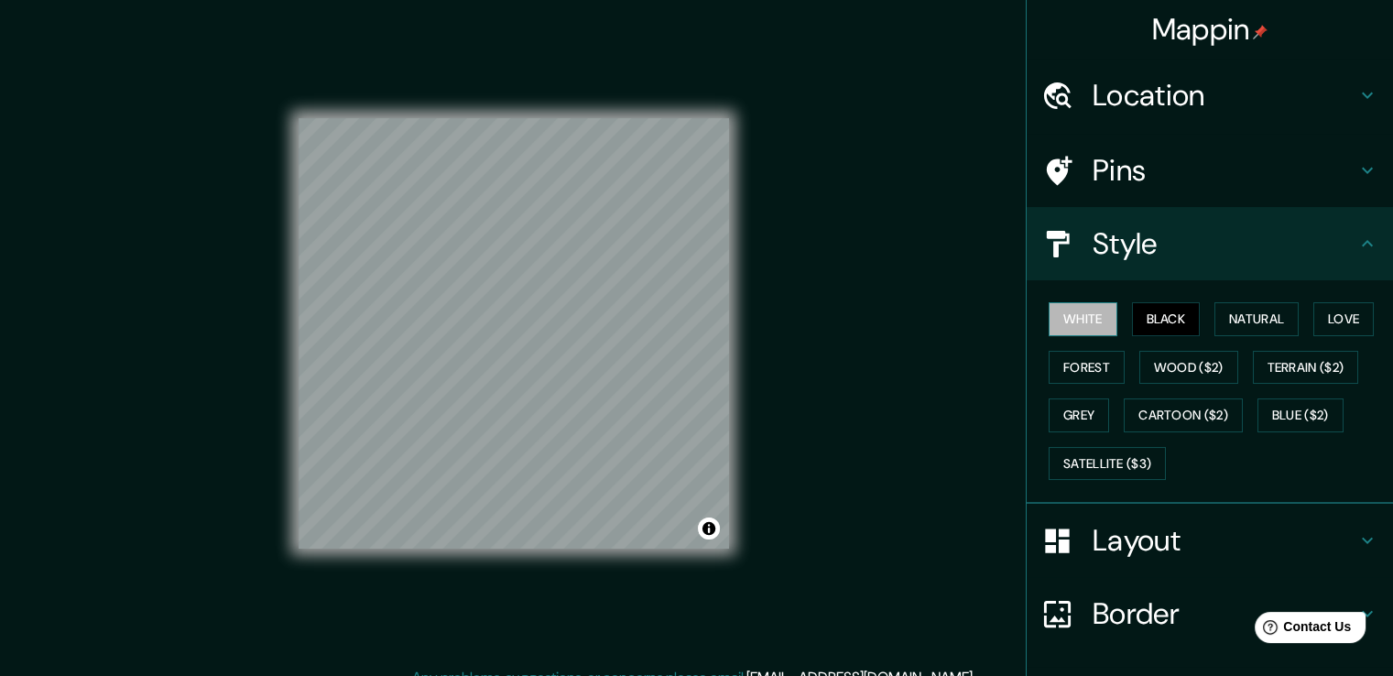
click at [1077, 309] on button "White" at bounding box center [1083, 319] width 69 height 34
click at [1297, 415] on button "Blue ($2)" at bounding box center [1301, 415] width 86 height 34
